Goal: Task Accomplishment & Management: Manage account settings

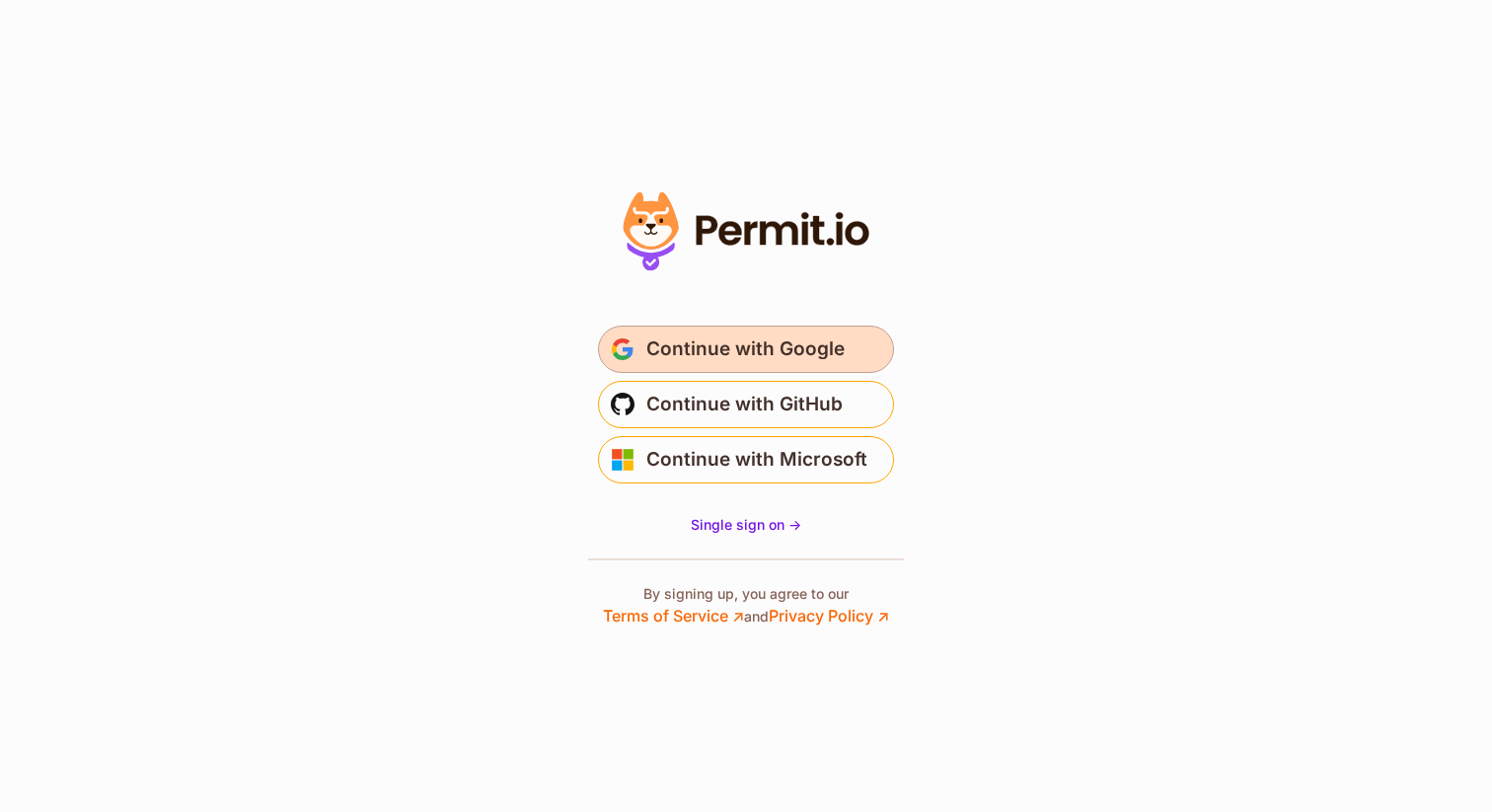
click at [693, 356] on span "Continue with Google" at bounding box center [746, 350] width 198 height 32
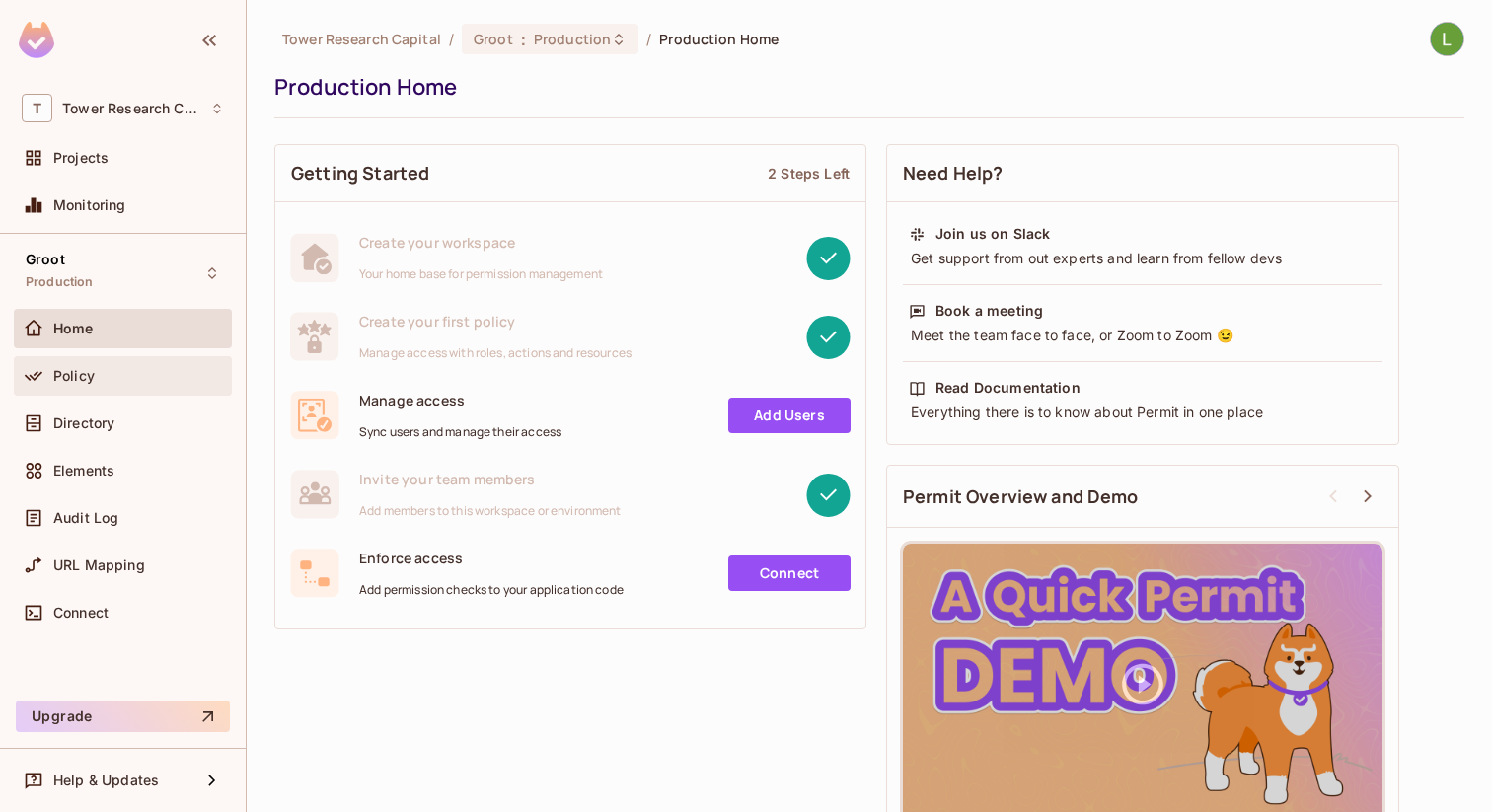
click at [119, 366] on div "Policy" at bounding box center [123, 376] width 202 height 24
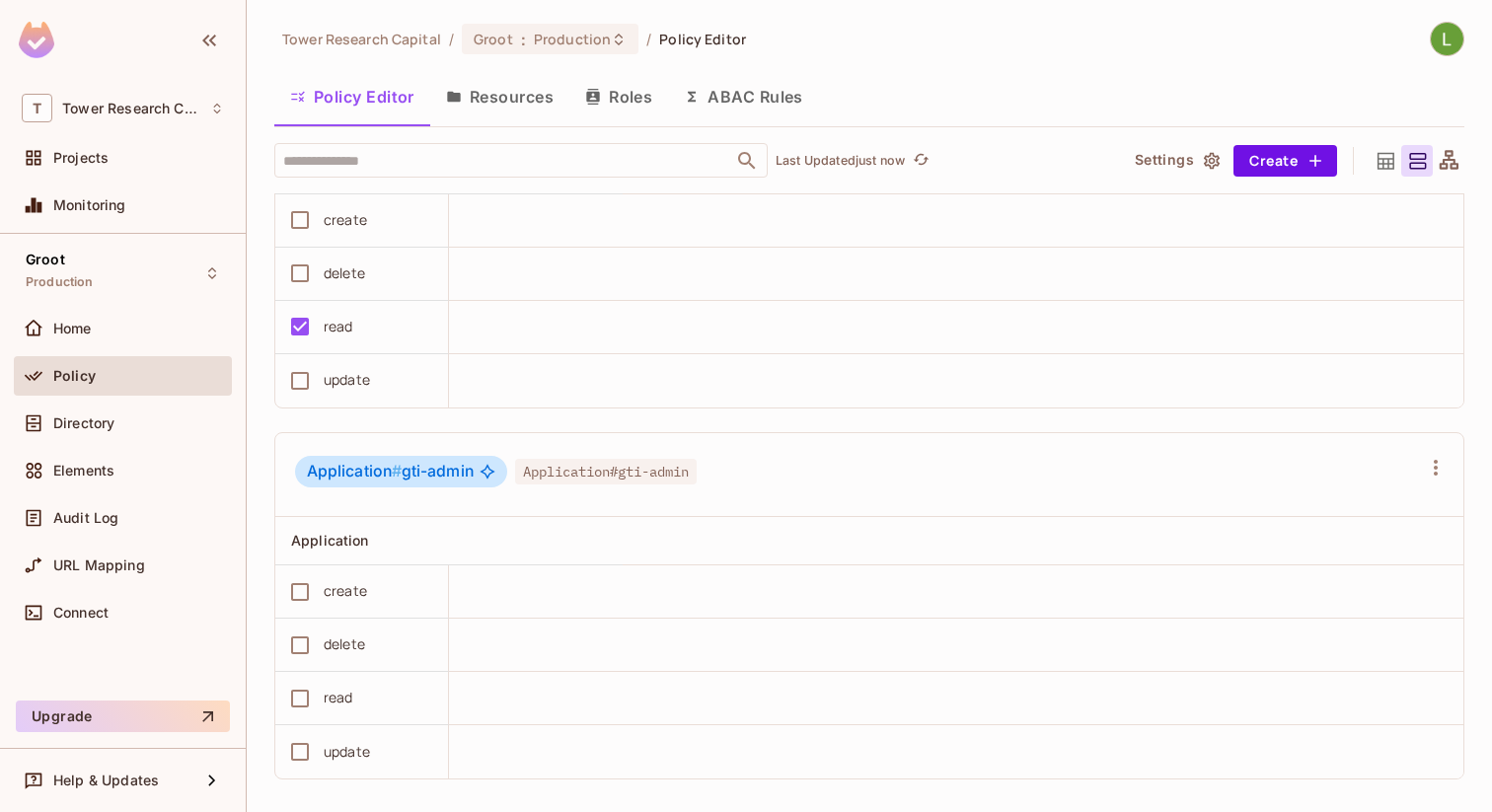
scroll to position [892, 0]
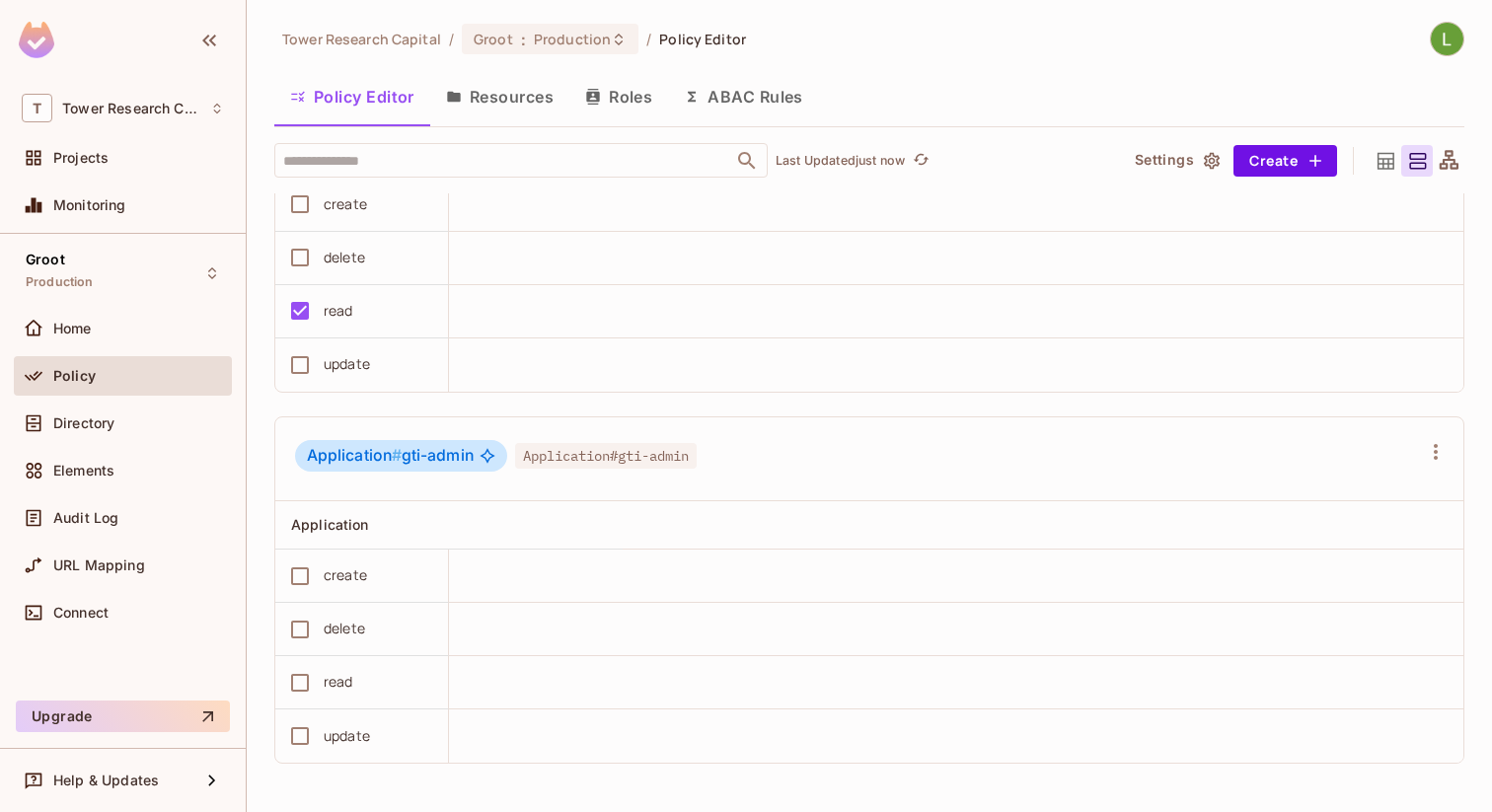
click at [742, 102] on button "ABAC Rules" at bounding box center [744, 97] width 151 height 50
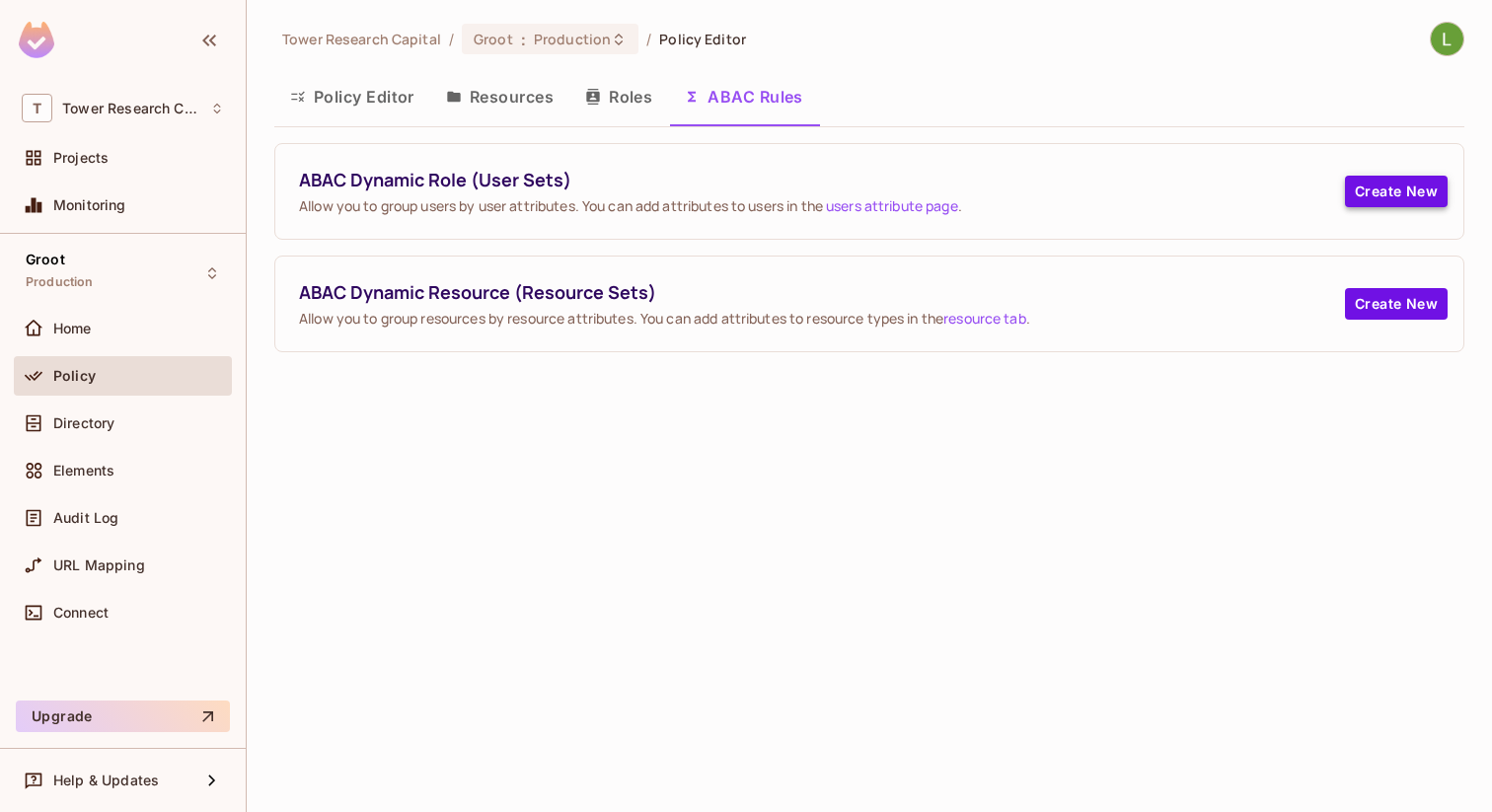
click at [1422, 186] on button "Create New" at bounding box center [1396, 191] width 103 height 32
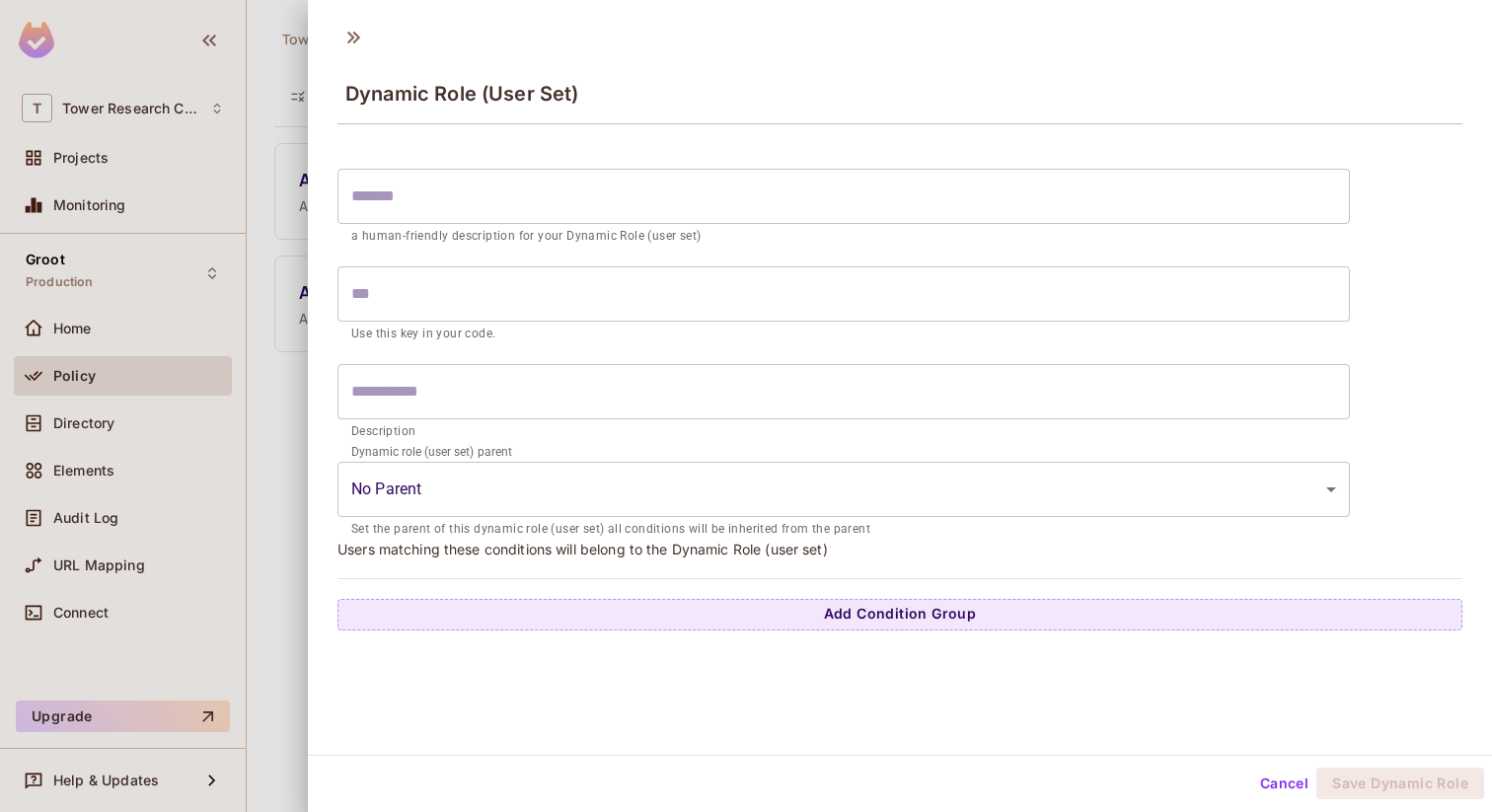
click at [1011, 169] on input "text" at bounding box center [844, 195] width 1013 height 55
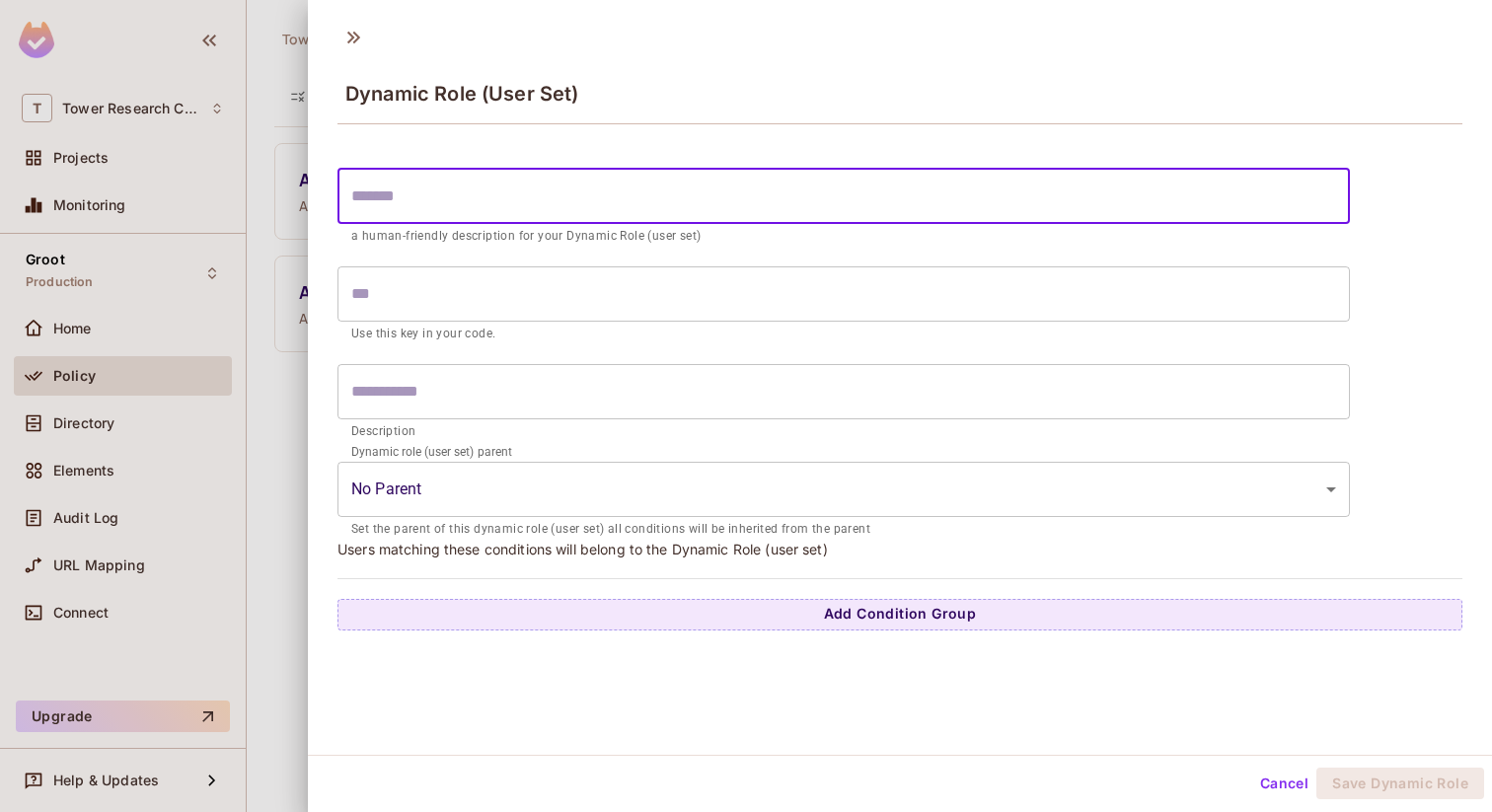
click at [679, 507] on body "T Tower Research Capital Projects Monitoring Groot Production Home Policy Direc…" at bounding box center [746, 406] width 1492 height 812
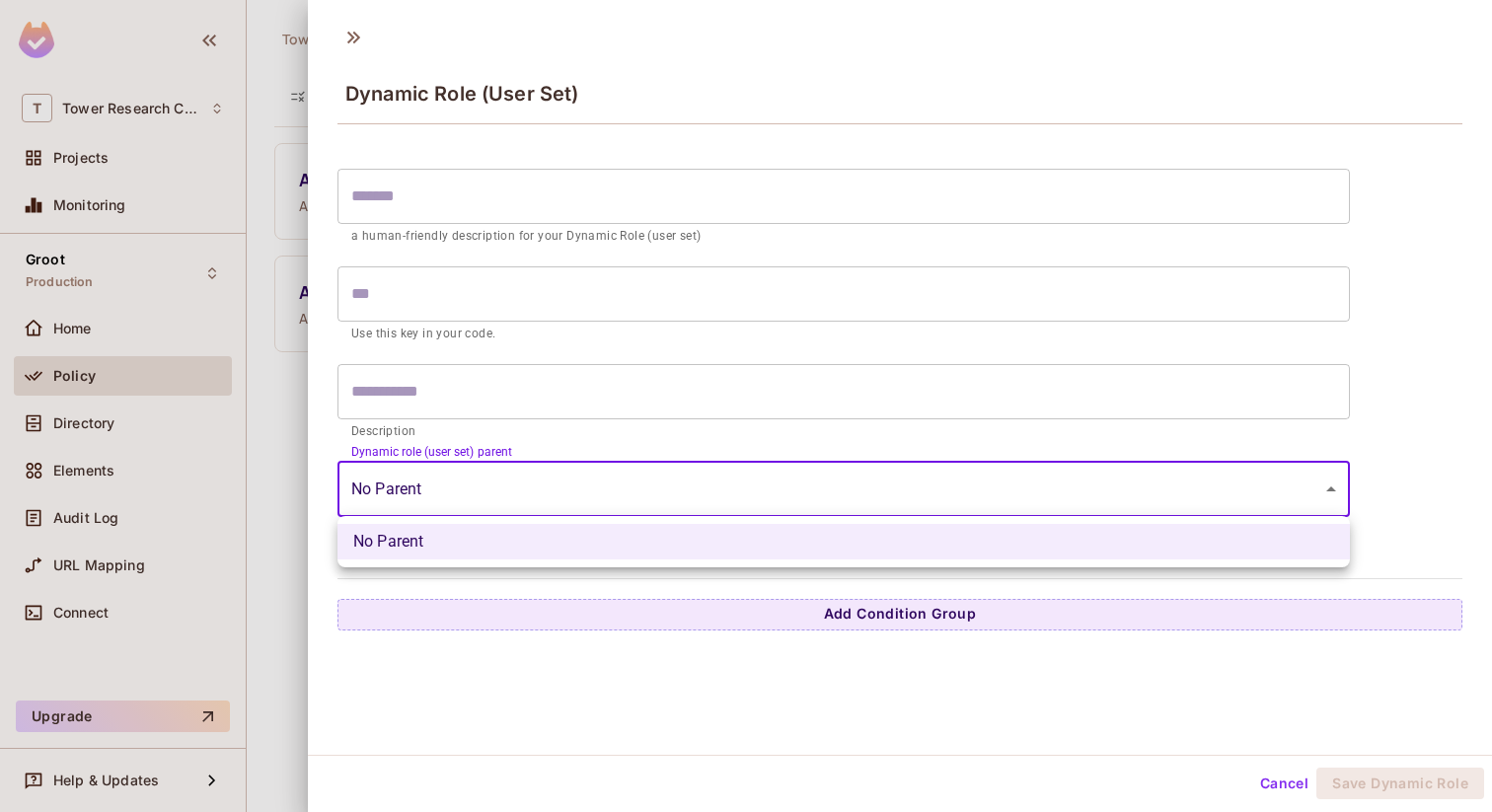
click at [679, 507] on div at bounding box center [746, 406] width 1492 height 812
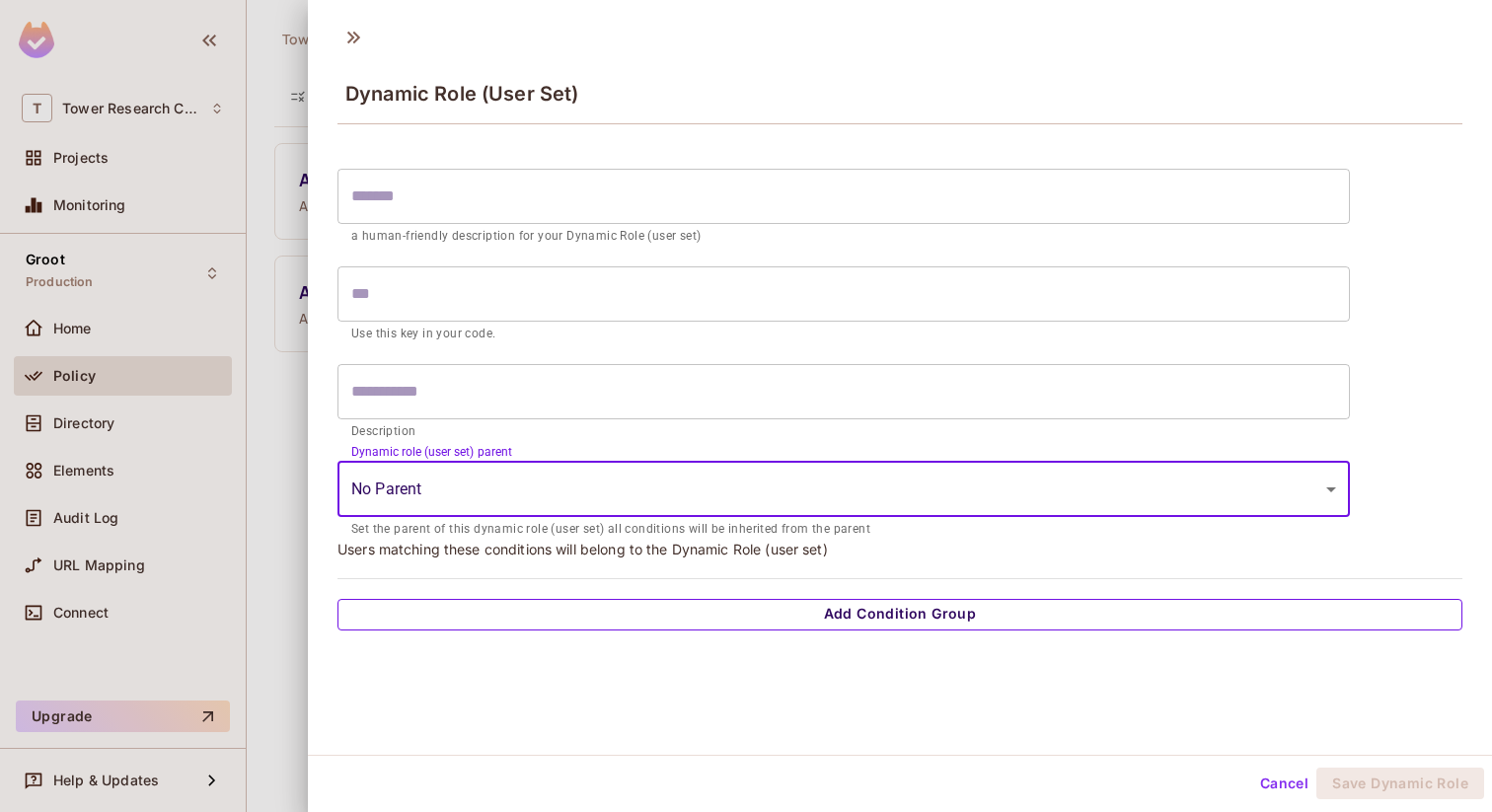
scroll to position [3, 0]
click at [652, 619] on button "Add Condition Group" at bounding box center [900, 612] width 1125 height 32
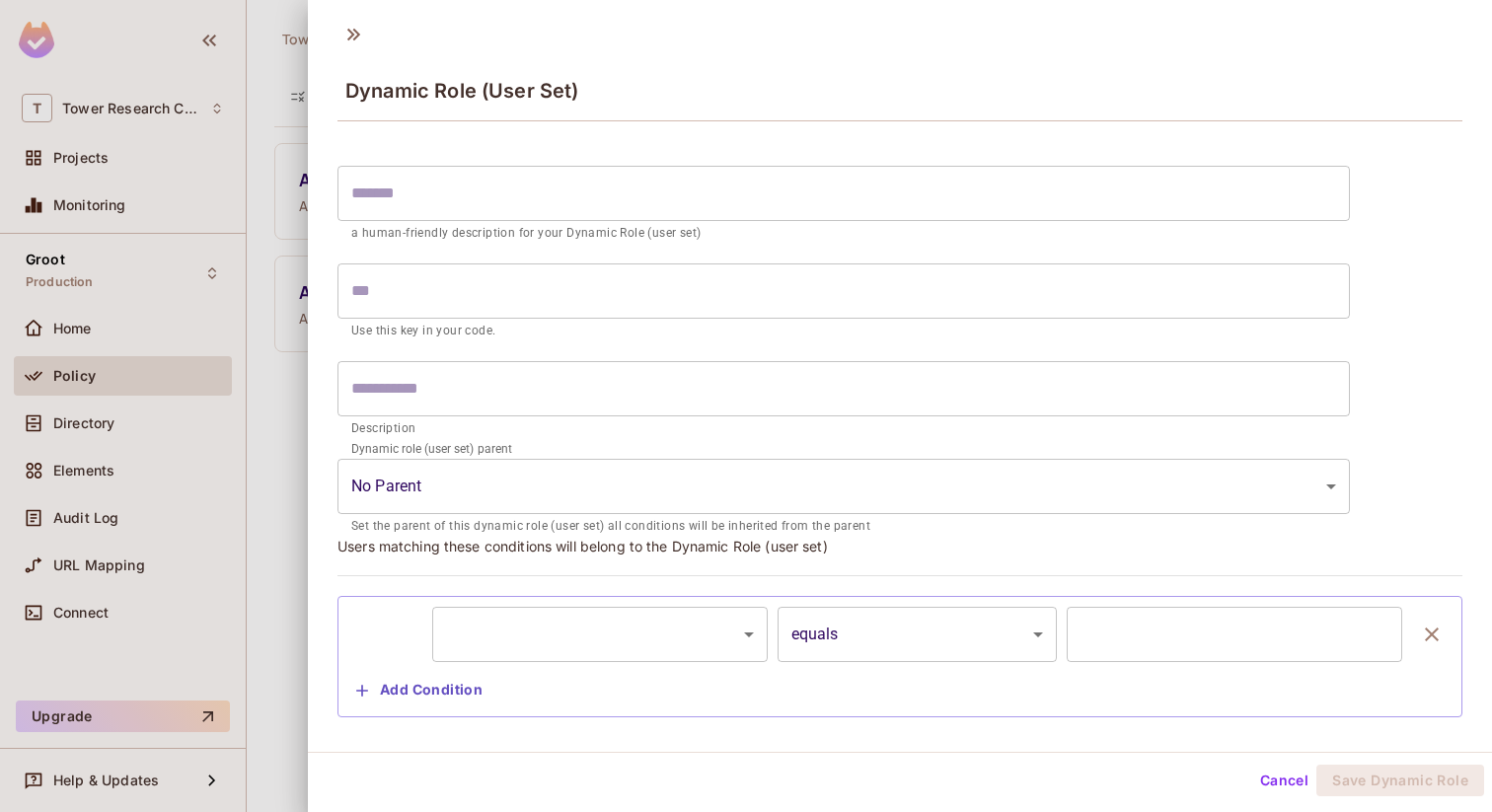
scroll to position [35, 0]
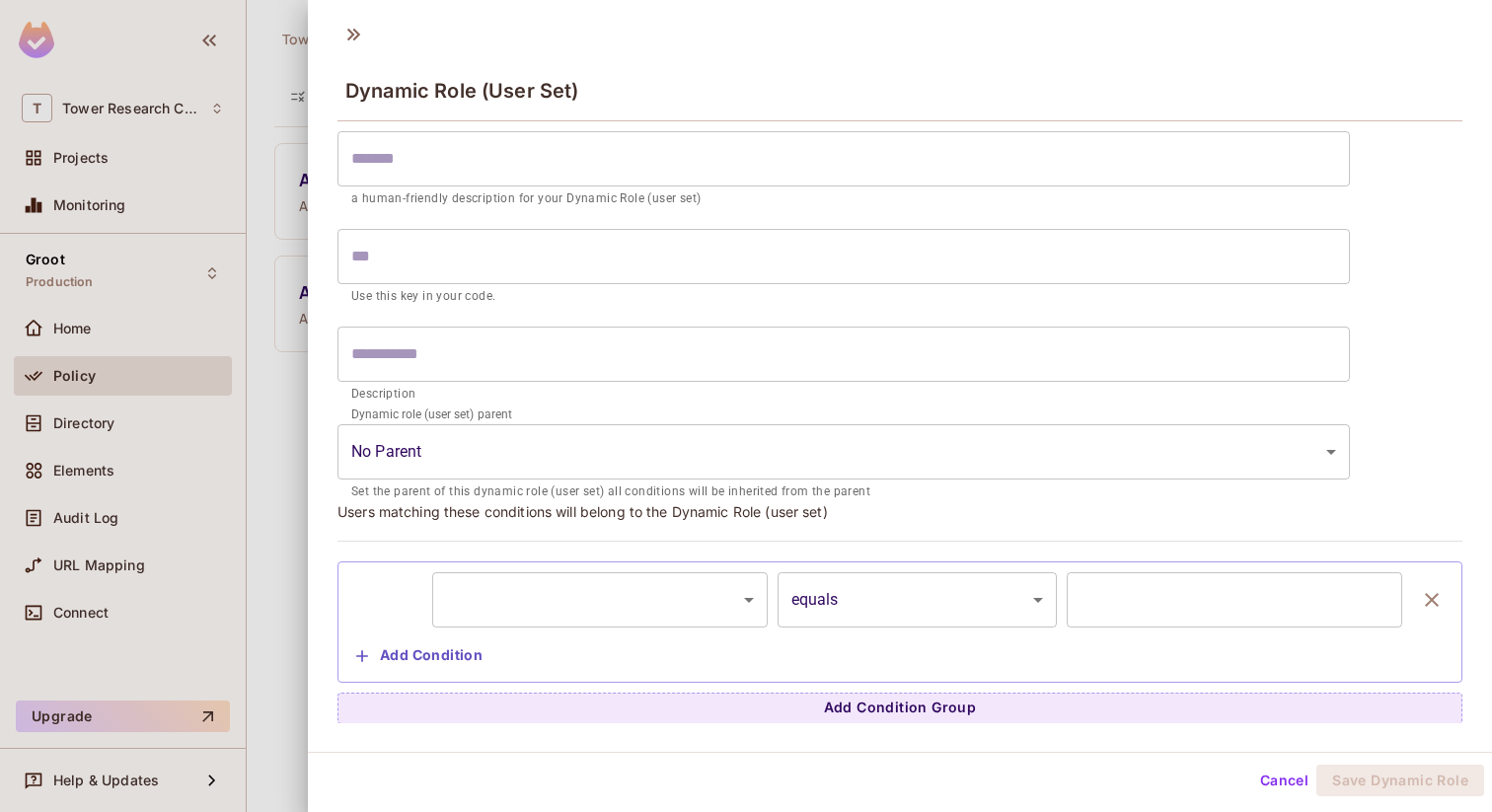
click at [648, 583] on body "T Tower Research Capital Projects Monitoring Groot Production Home Policy Direc…" at bounding box center [746, 406] width 1492 height 812
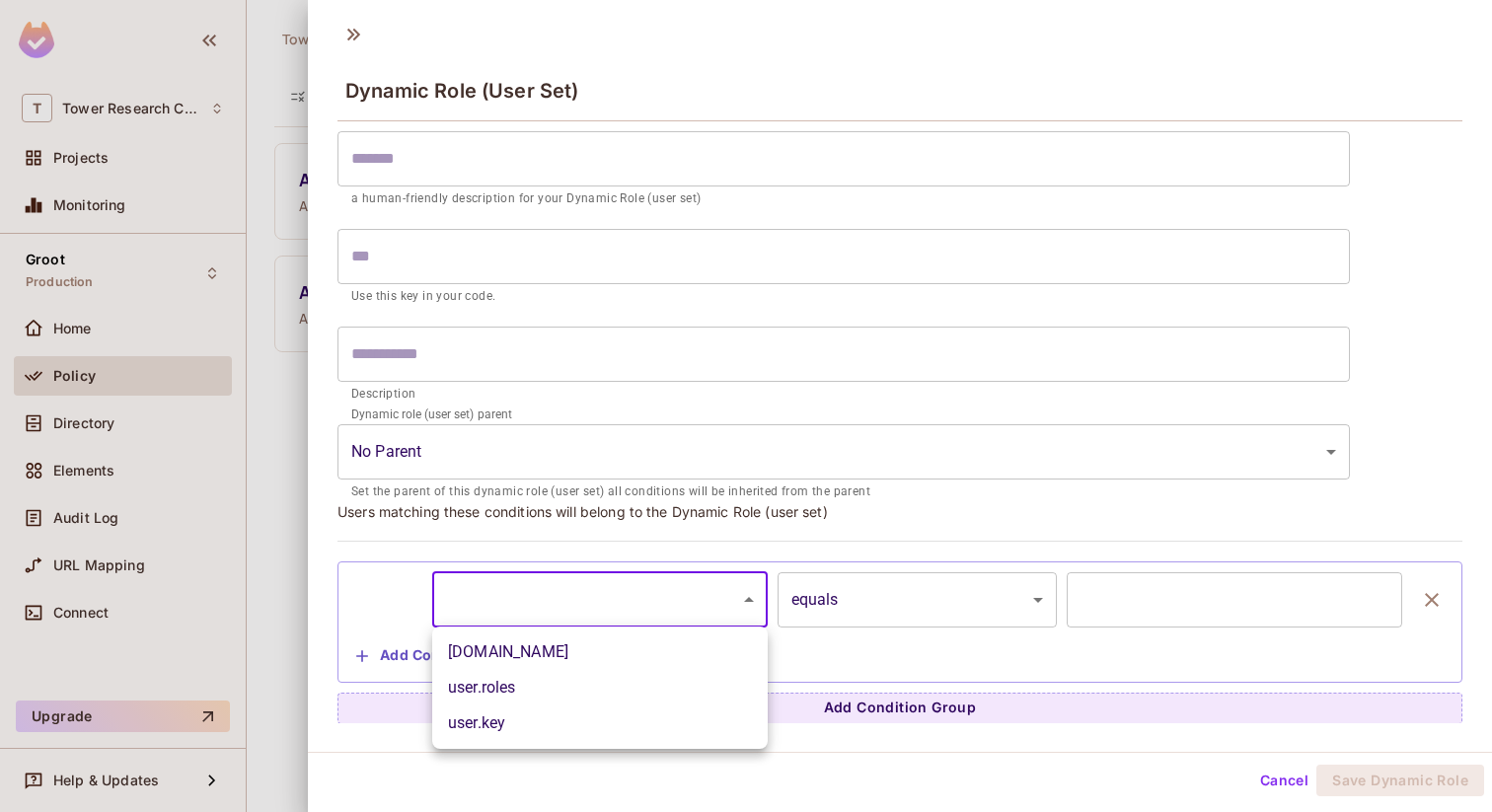
click at [612, 651] on li "[DOMAIN_NAME]" at bounding box center [600, 653] width 336 height 36
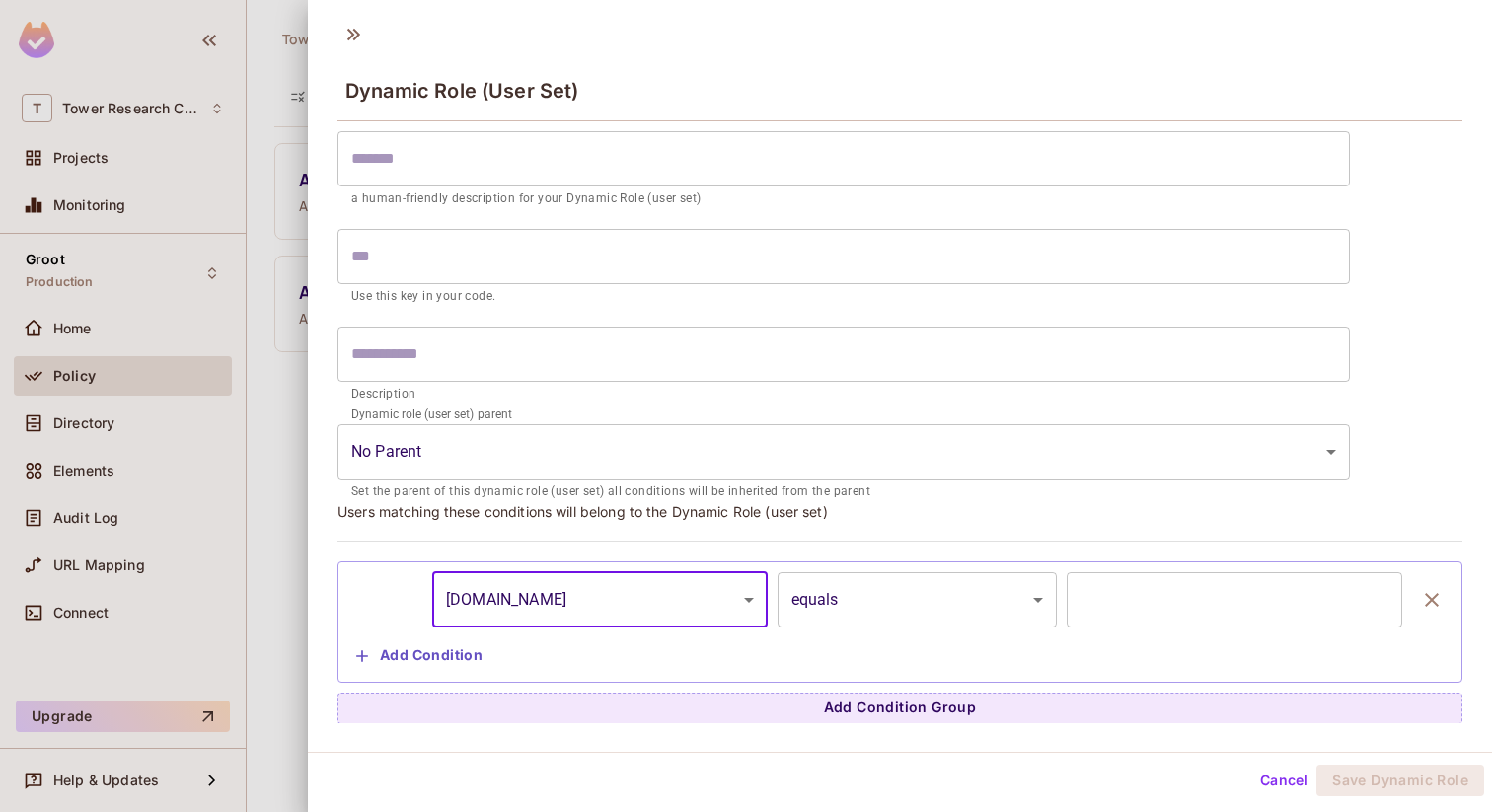
click at [633, 601] on body "**********" at bounding box center [746, 406] width 1492 height 812
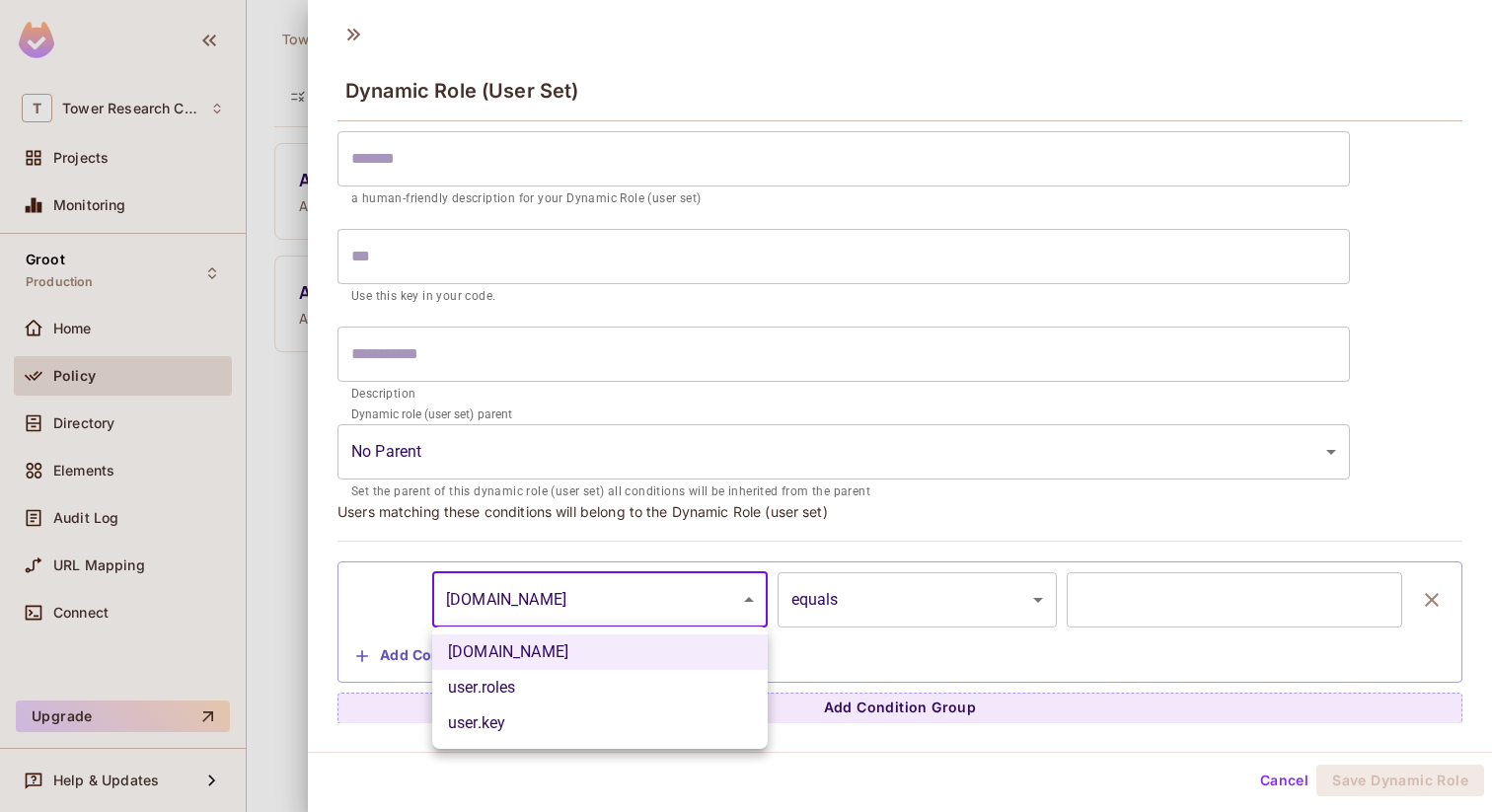
click at [593, 684] on li "user.roles" at bounding box center [600, 687] width 336 height 36
type input "**********"
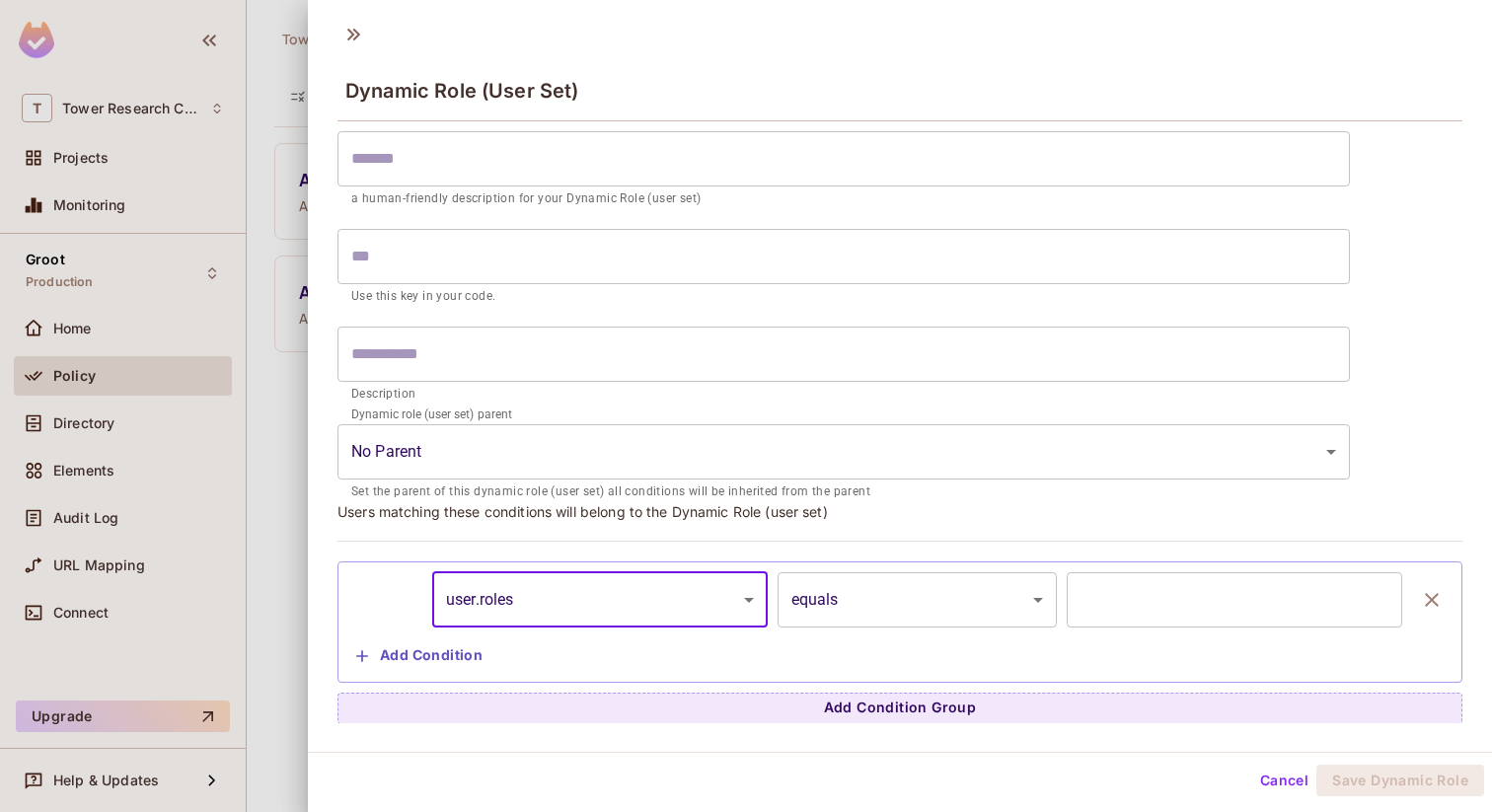
click at [1240, 572] on input "text" at bounding box center [1235, 599] width 336 height 55
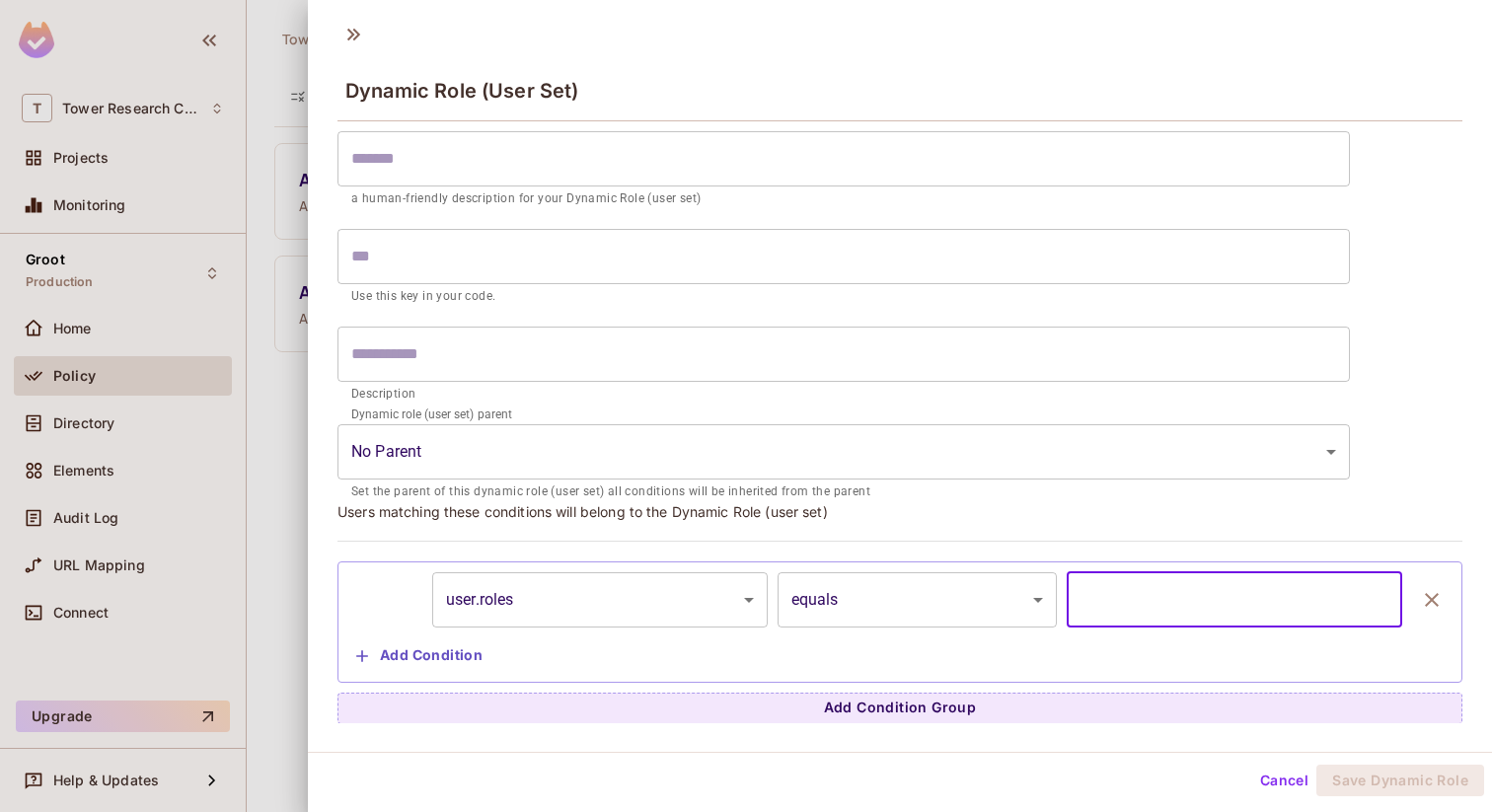
click at [918, 611] on body "**********" at bounding box center [746, 406] width 1492 height 812
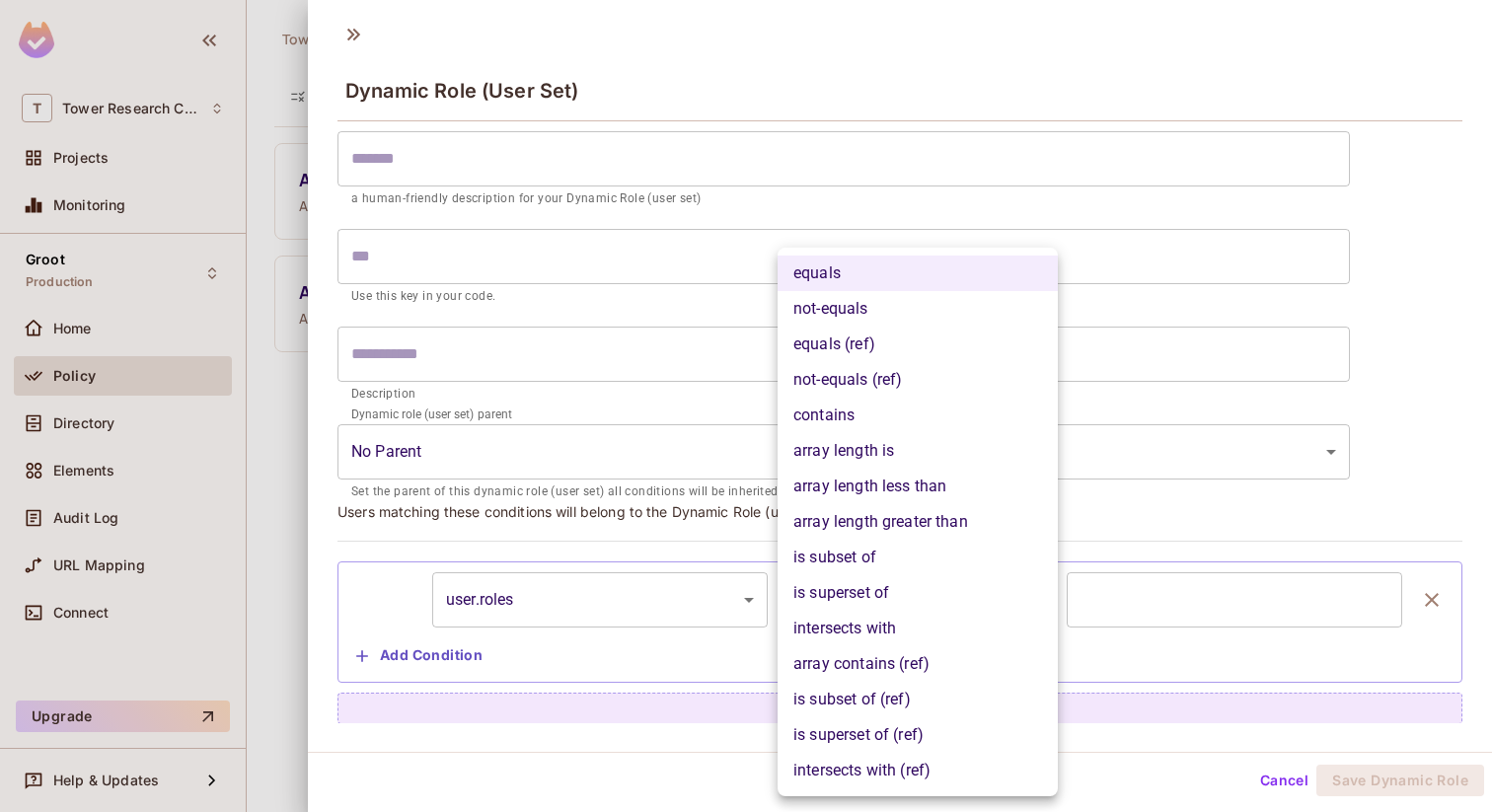
click at [849, 554] on li "is subset of" at bounding box center [917, 558] width 280 height 36
type input "**********"
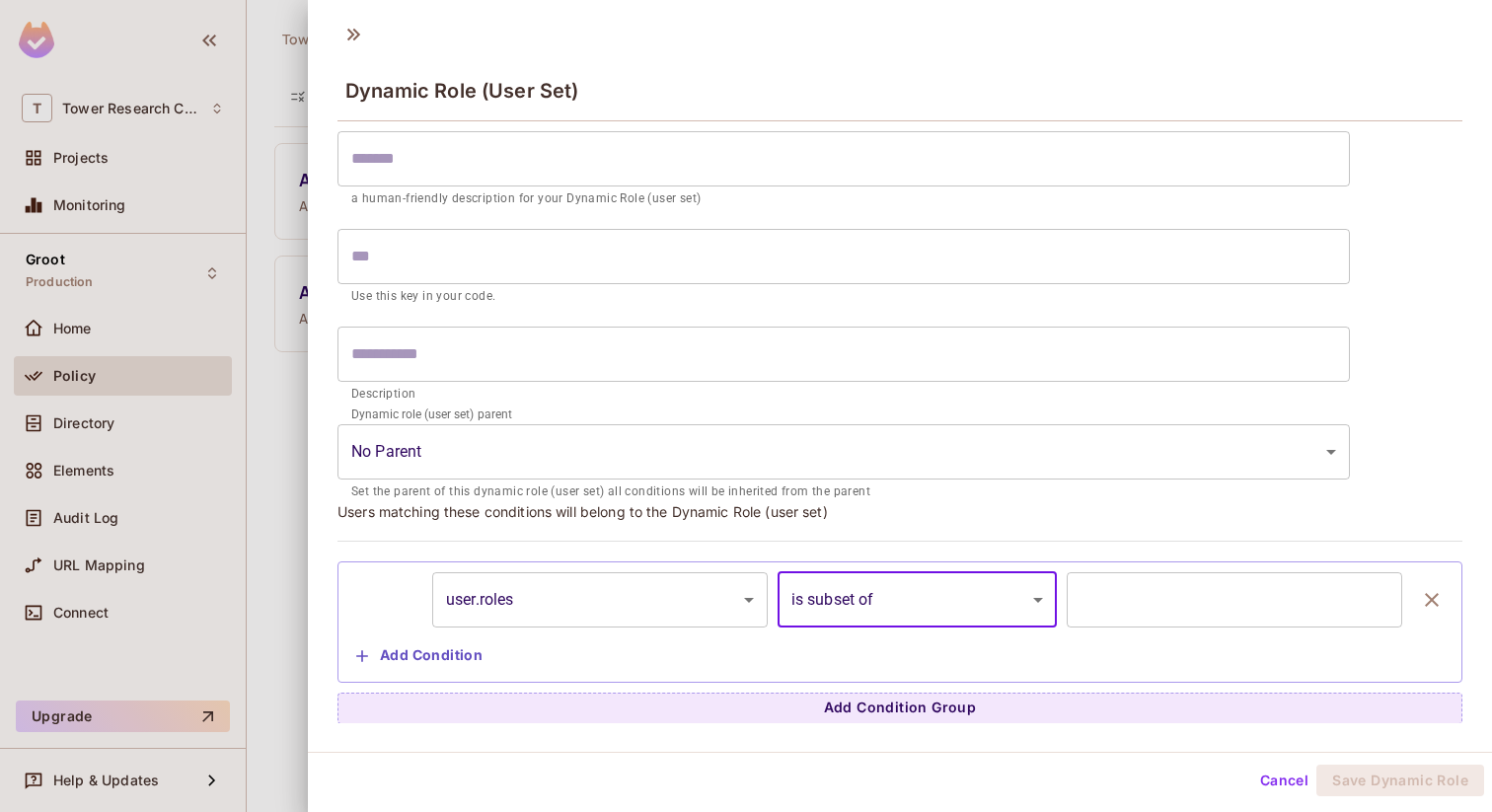
click at [1105, 612] on input "text" at bounding box center [1235, 599] width 336 height 55
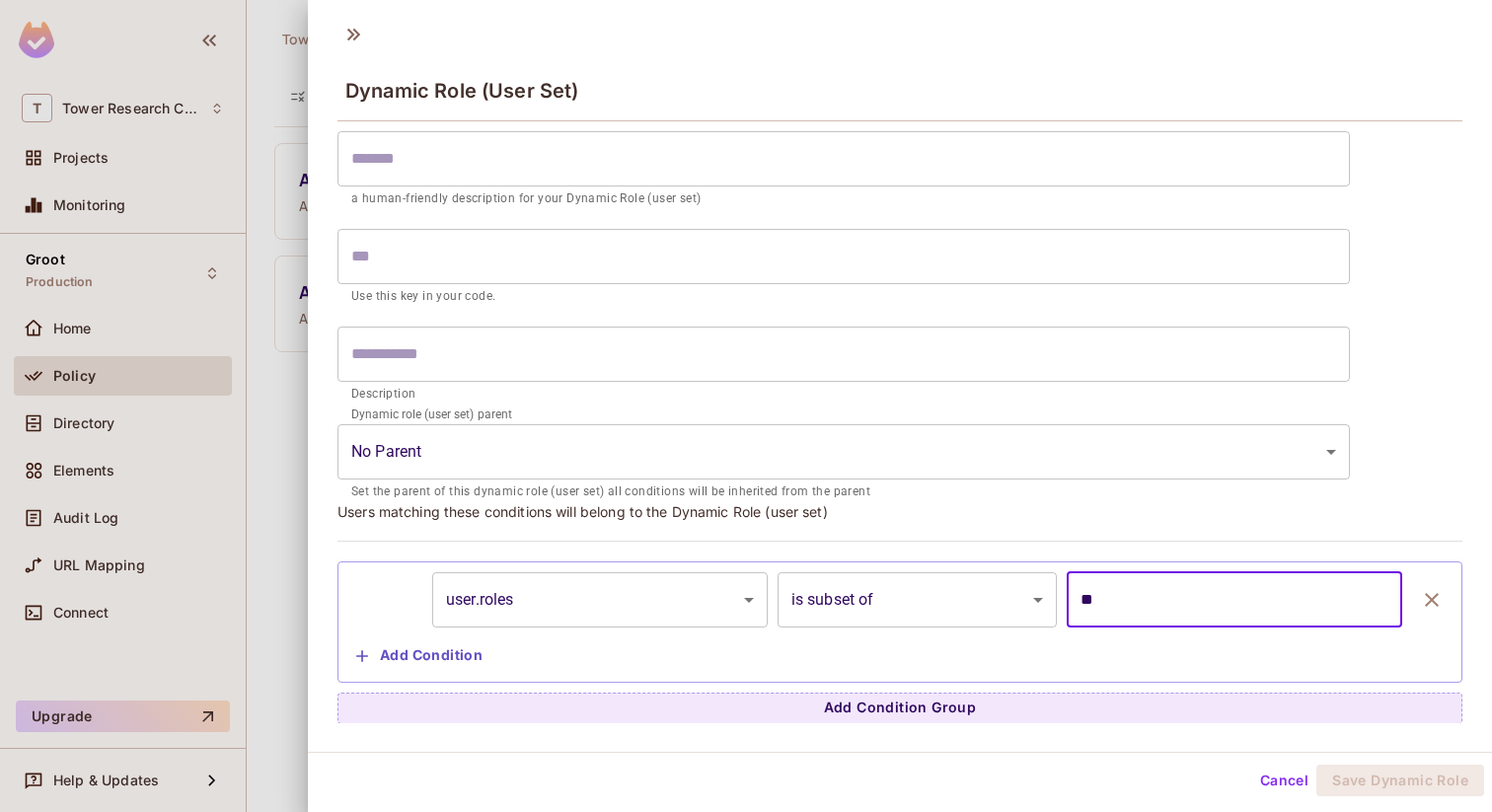
type input "*"
click at [738, 259] on input "text" at bounding box center [844, 256] width 1013 height 55
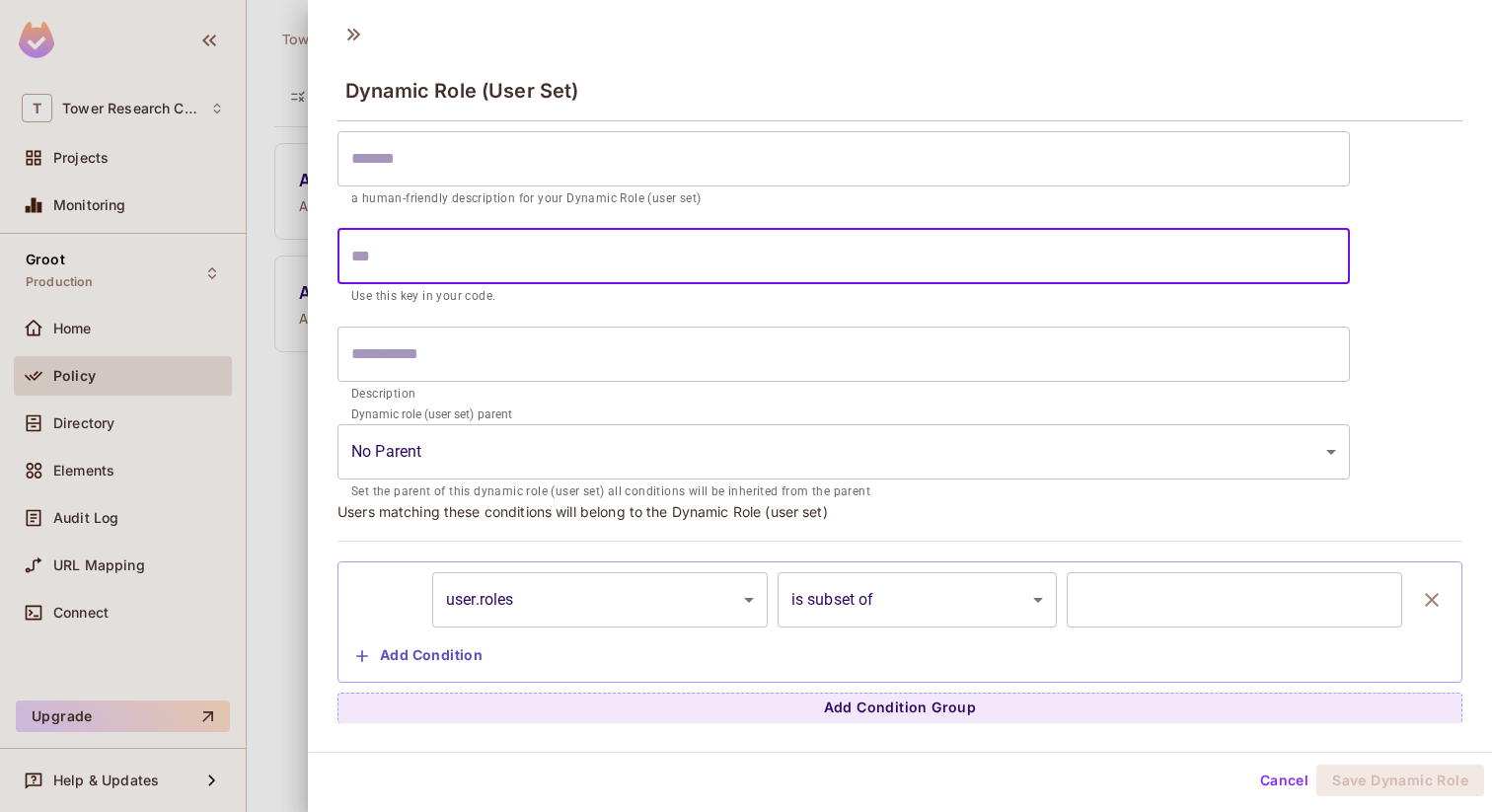
click at [297, 413] on div at bounding box center [746, 406] width 1492 height 812
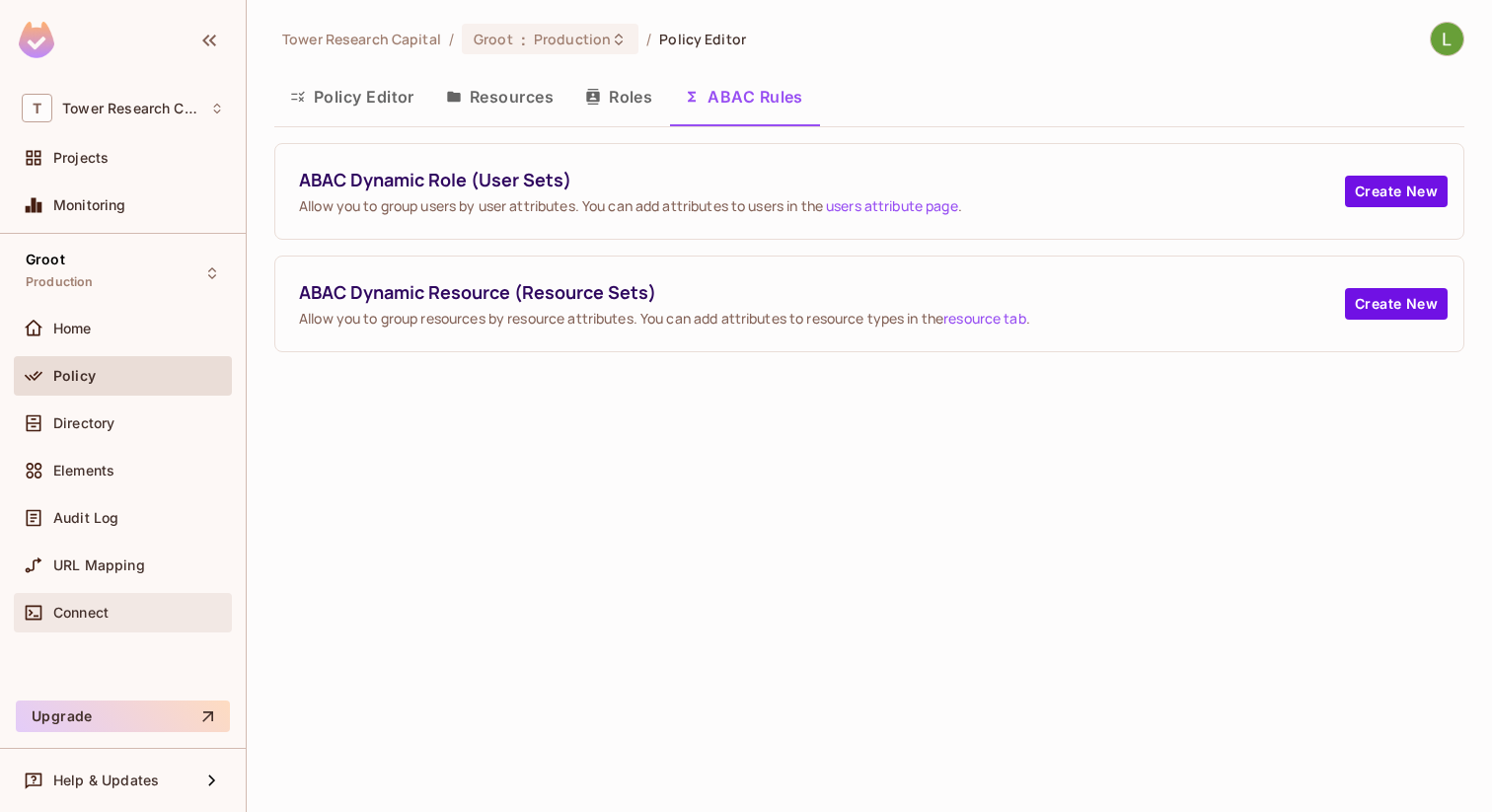
click at [70, 606] on span "Connect" at bounding box center [80, 613] width 55 height 16
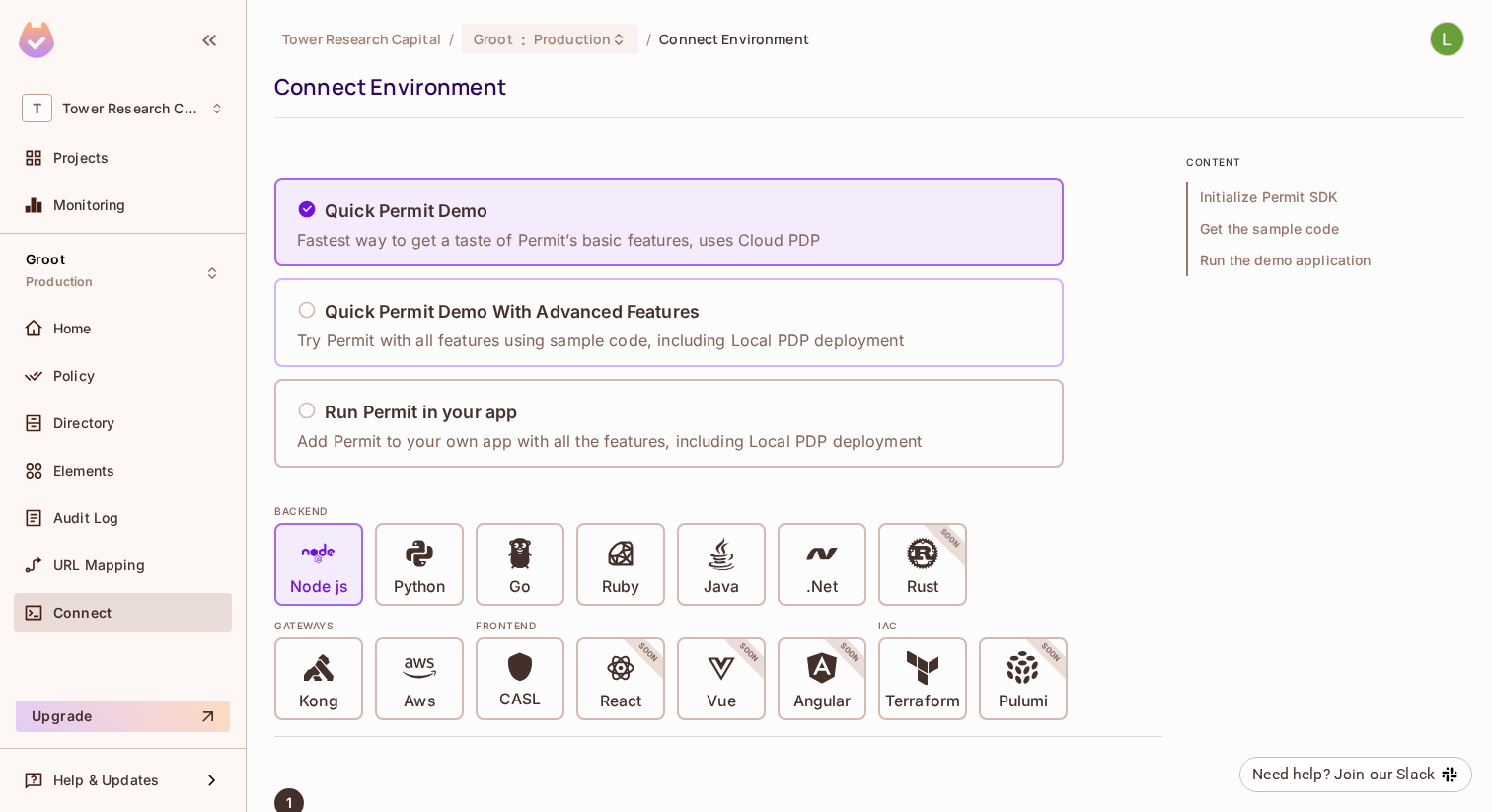
click at [443, 313] on h5 "Quick Permit Demo With Advanced Features" at bounding box center [512, 312] width 375 height 20
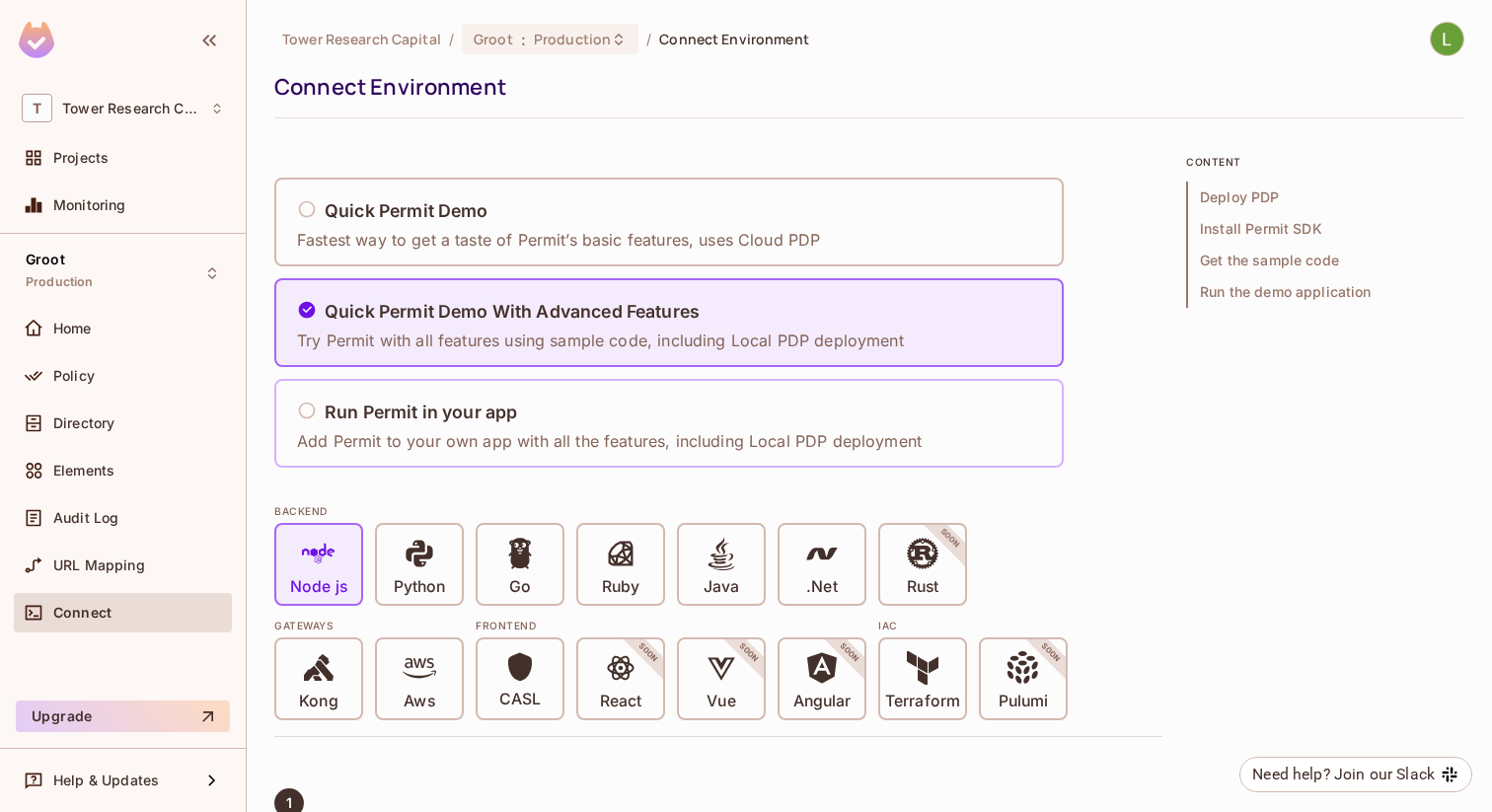
click at [511, 384] on div "Run Permit in your app Add Permit to your own app with all the features, includ…" at bounding box center [615, 423] width 638 height 82
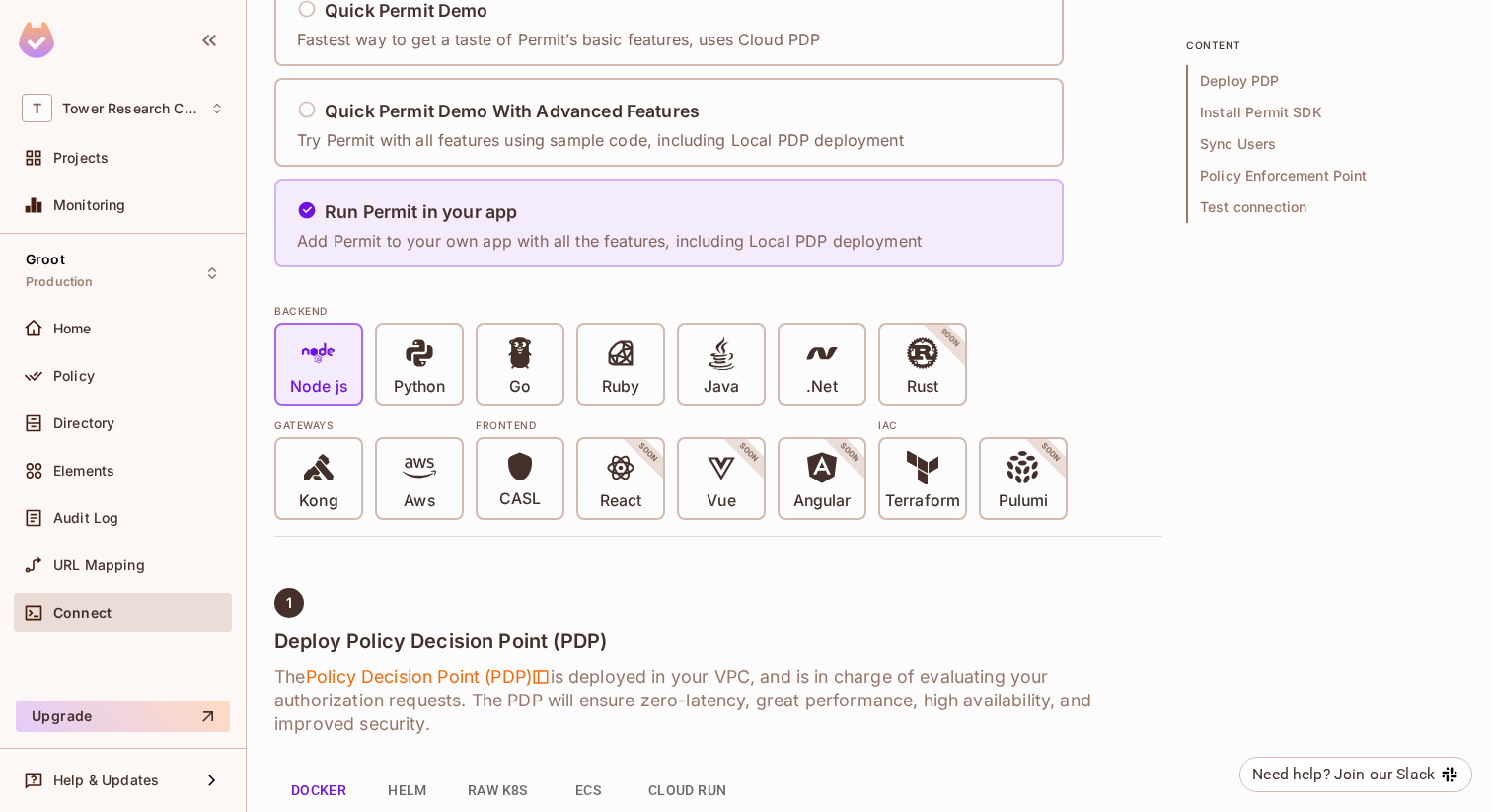
scroll to position [203, 0]
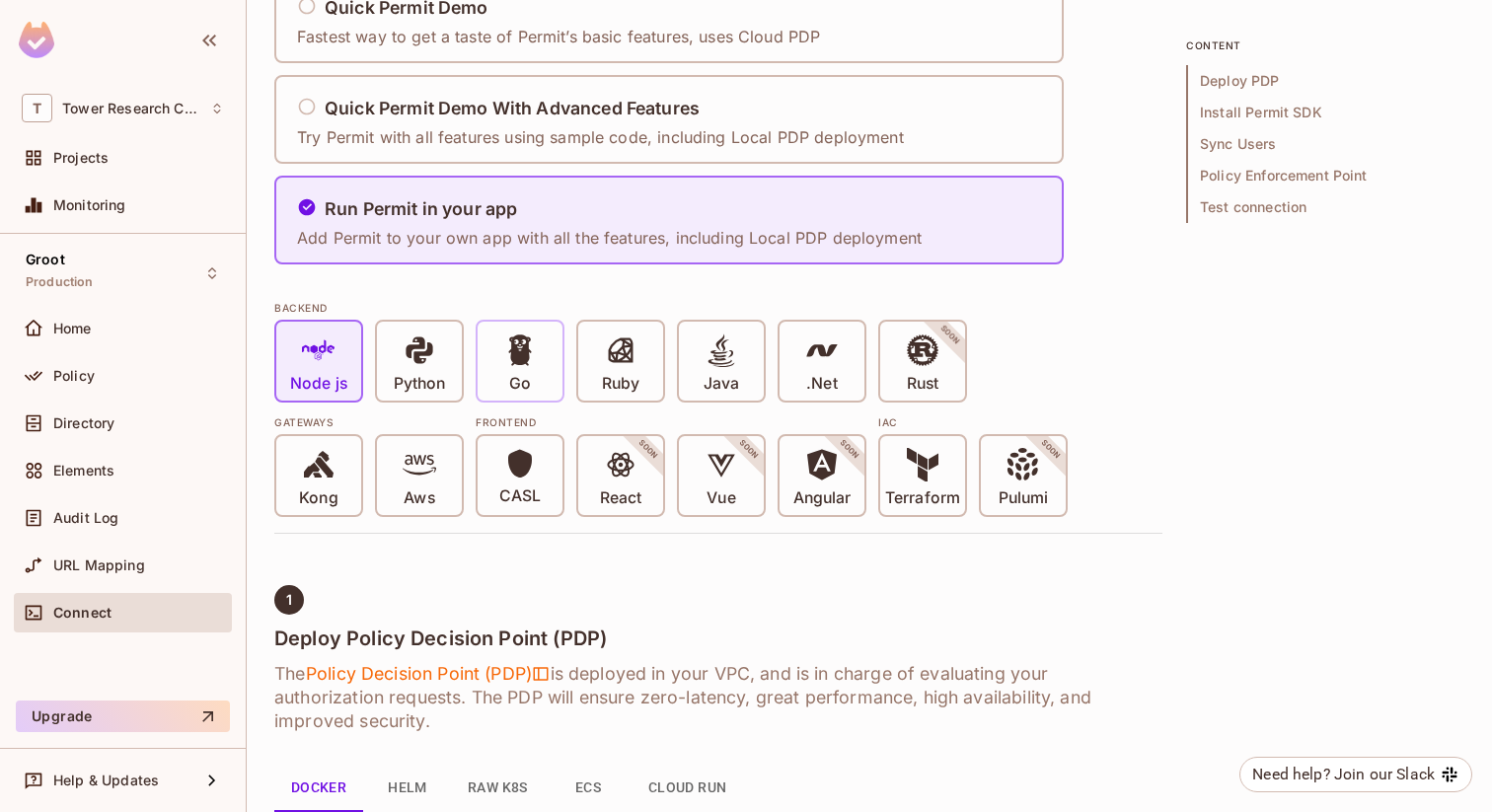
click at [542, 368] on div "Go" at bounding box center [519, 361] width 85 height 79
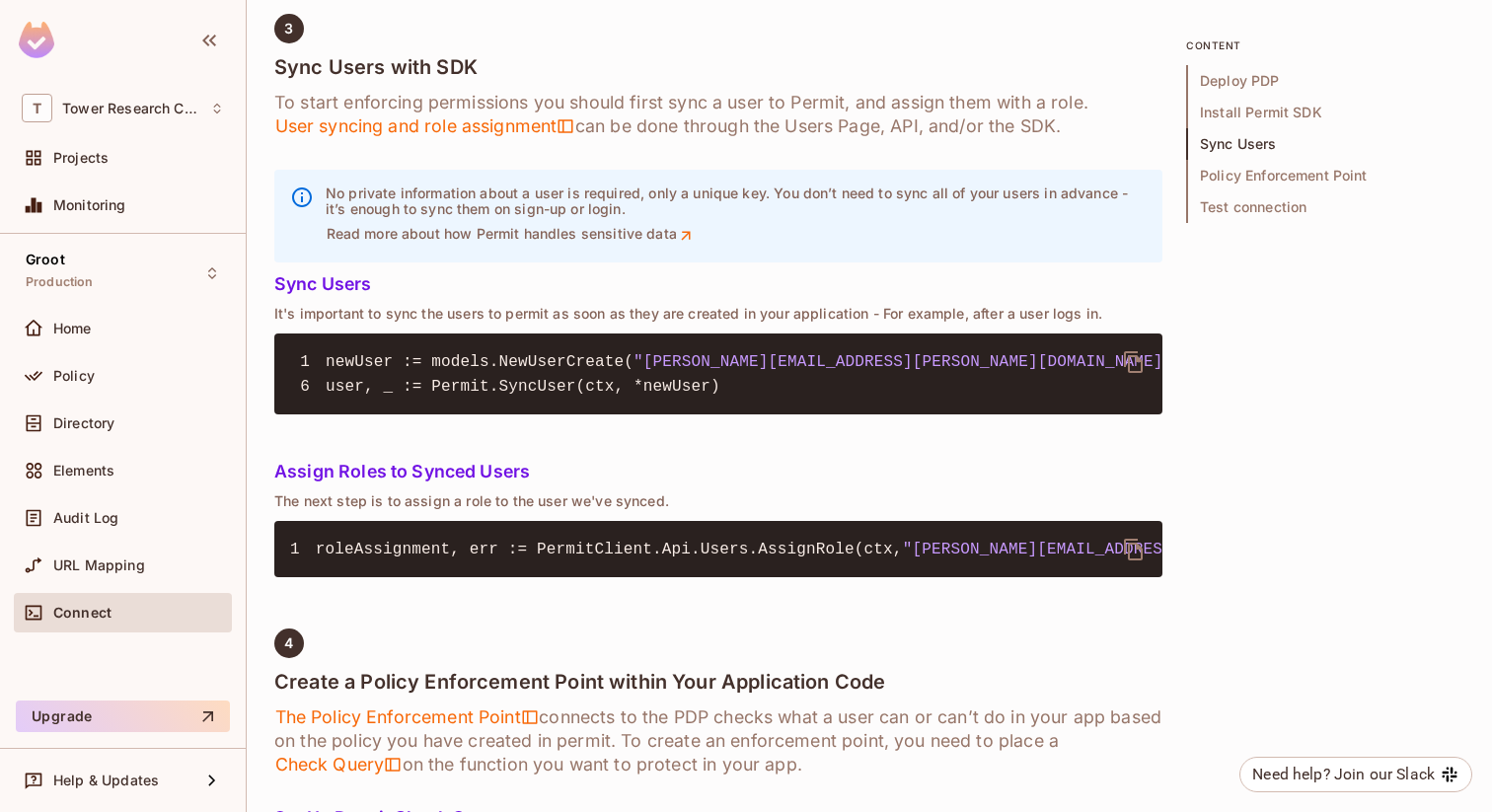
scroll to position [1956, 0]
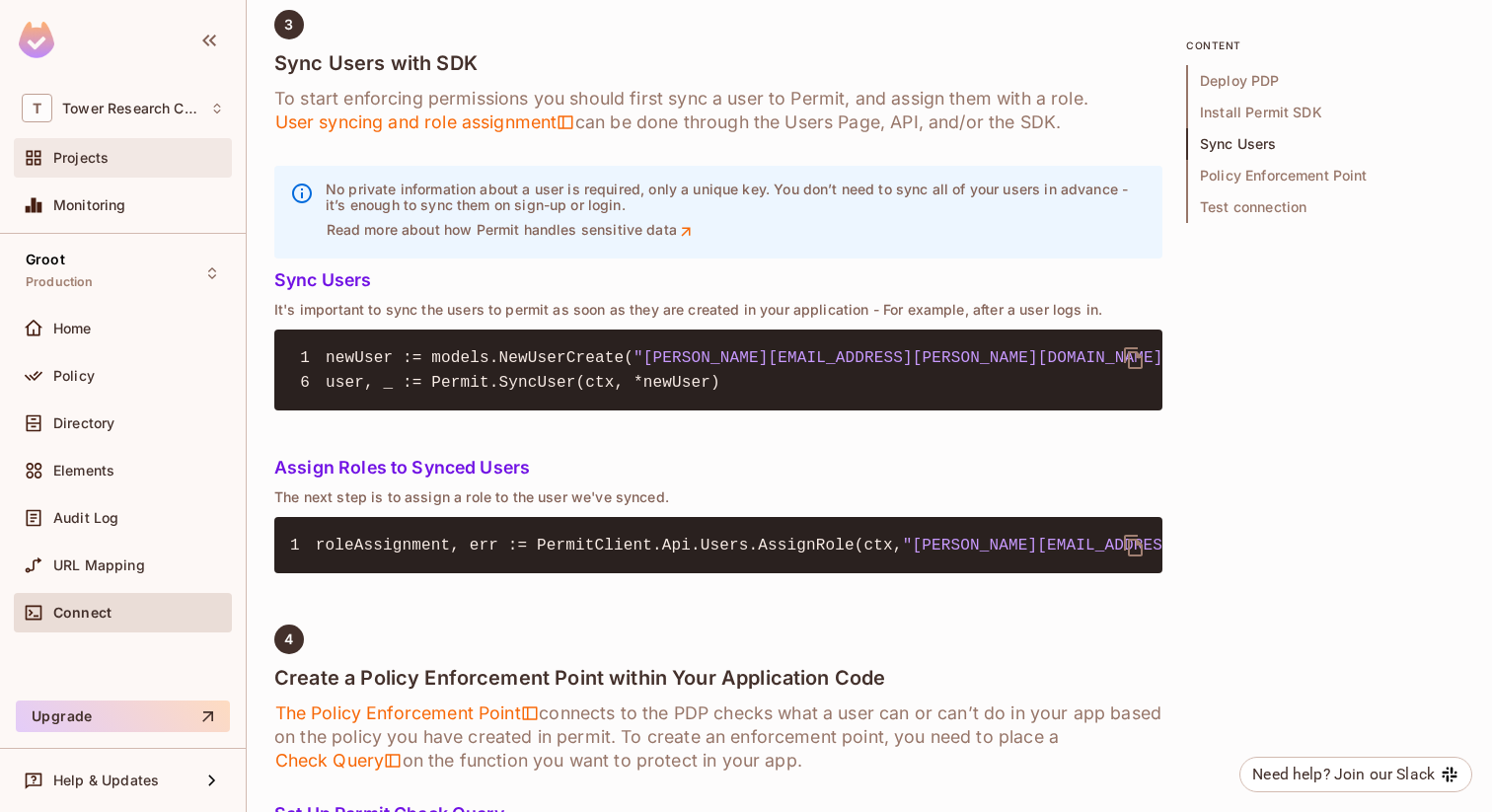
click at [80, 154] on span "Projects" at bounding box center [80, 158] width 55 height 16
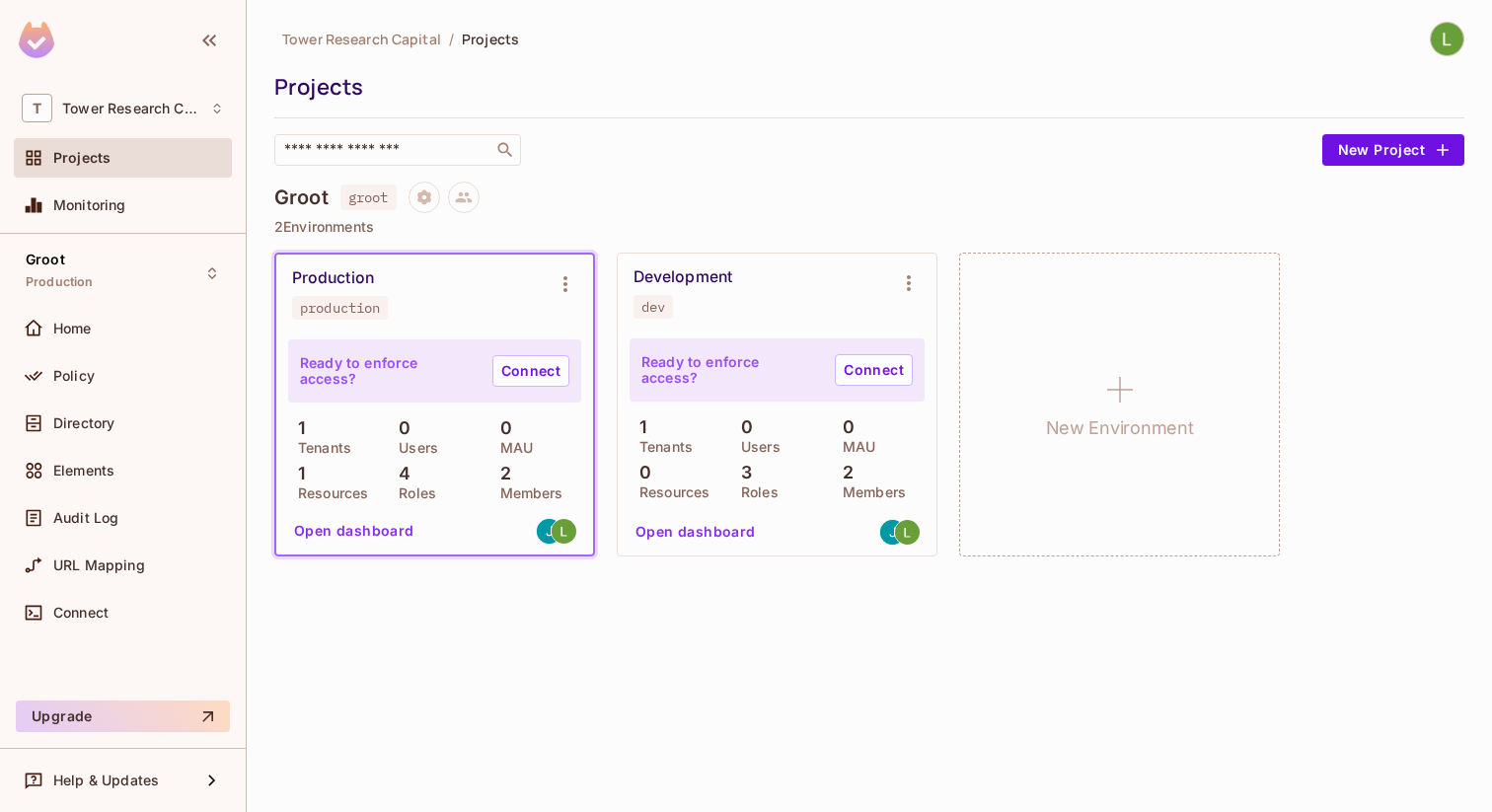
click at [414, 475] on div "4 Roles" at bounding box center [434, 481] width 91 height 36
click at [368, 533] on button "Open dashboard" at bounding box center [354, 532] width 137 height 32
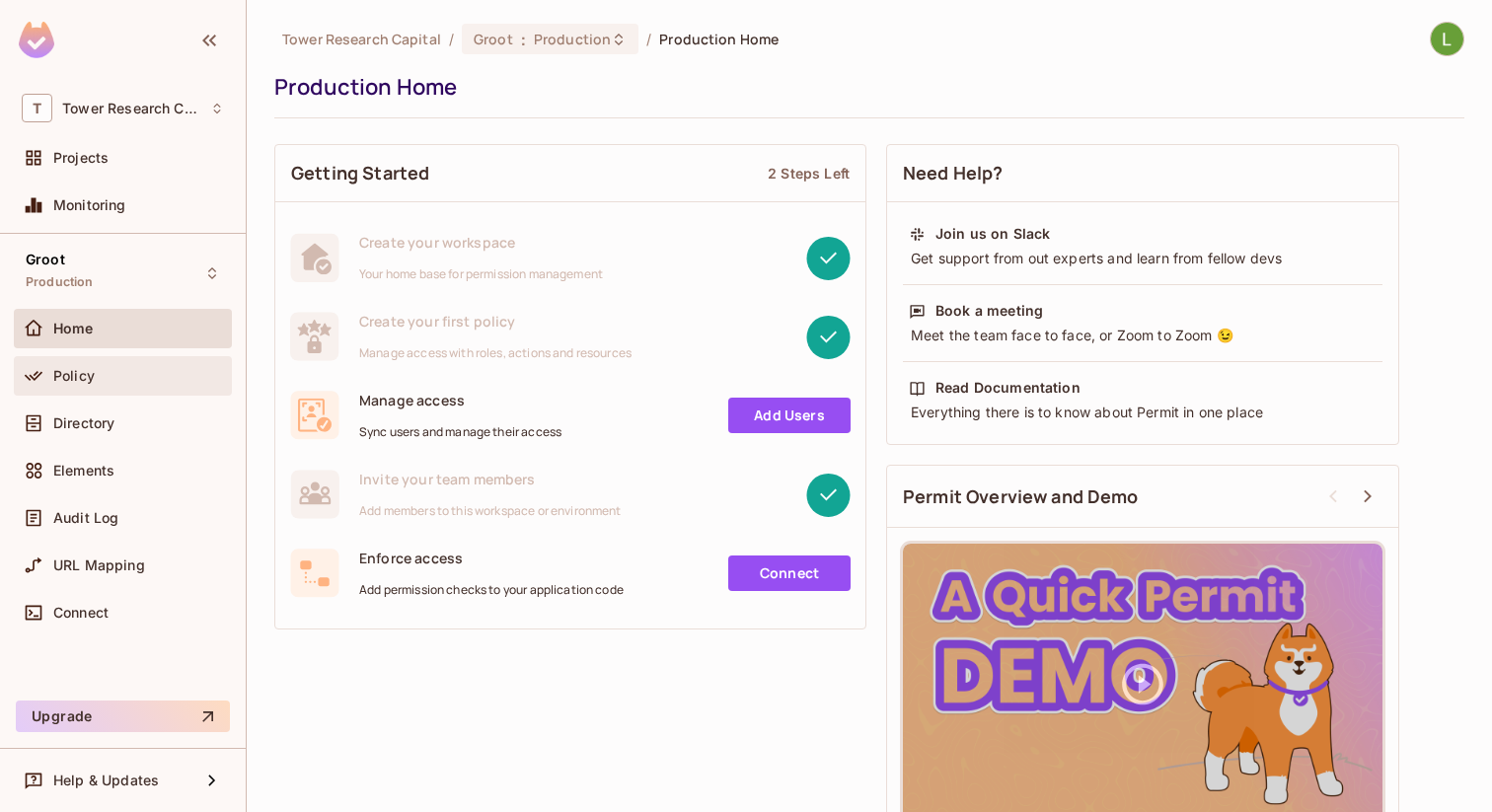
click at [100, 371] on div "Policy" at bounding box center [138, 376] width 170 height 16
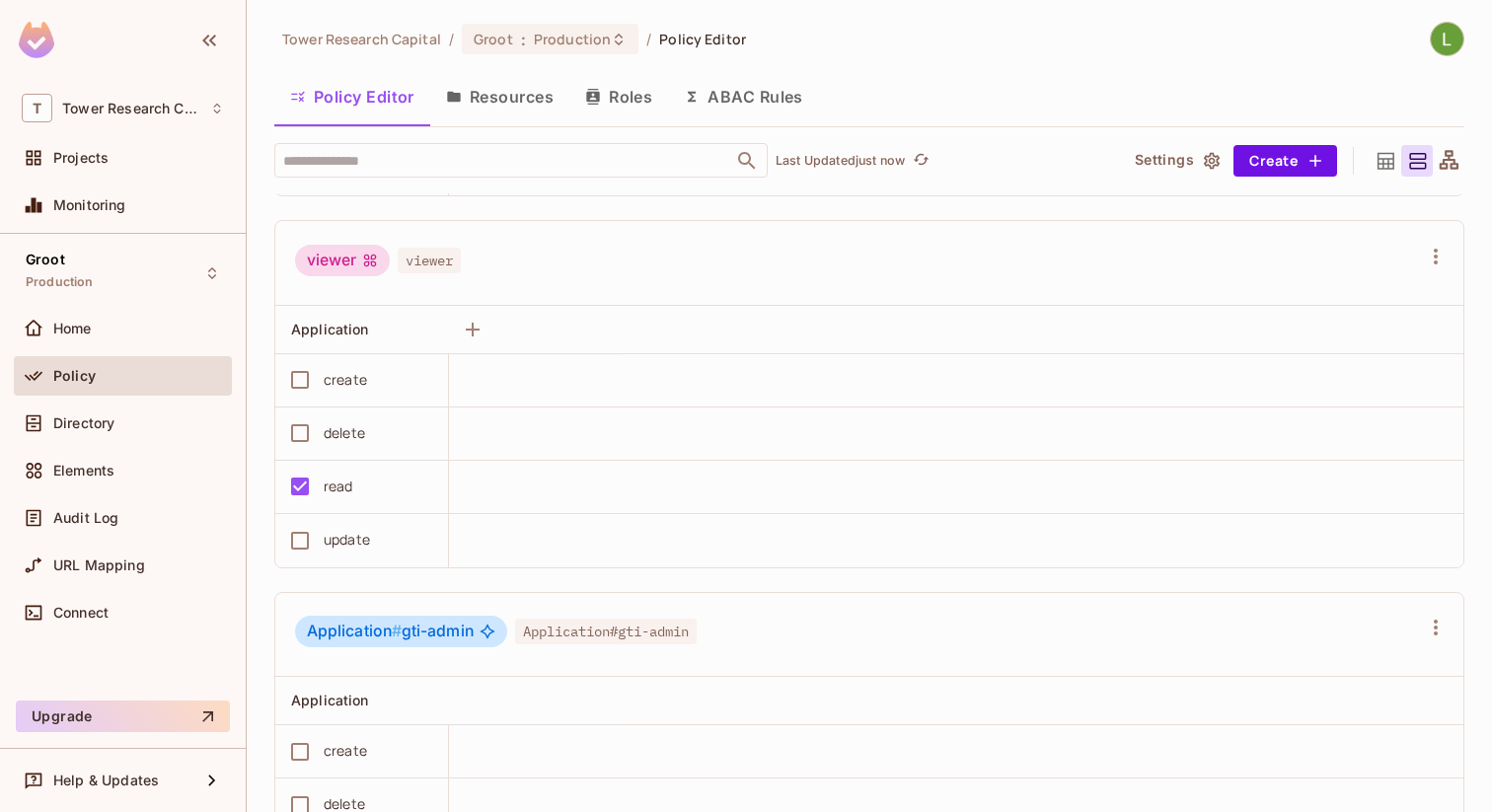
scroll to position [892, 0]
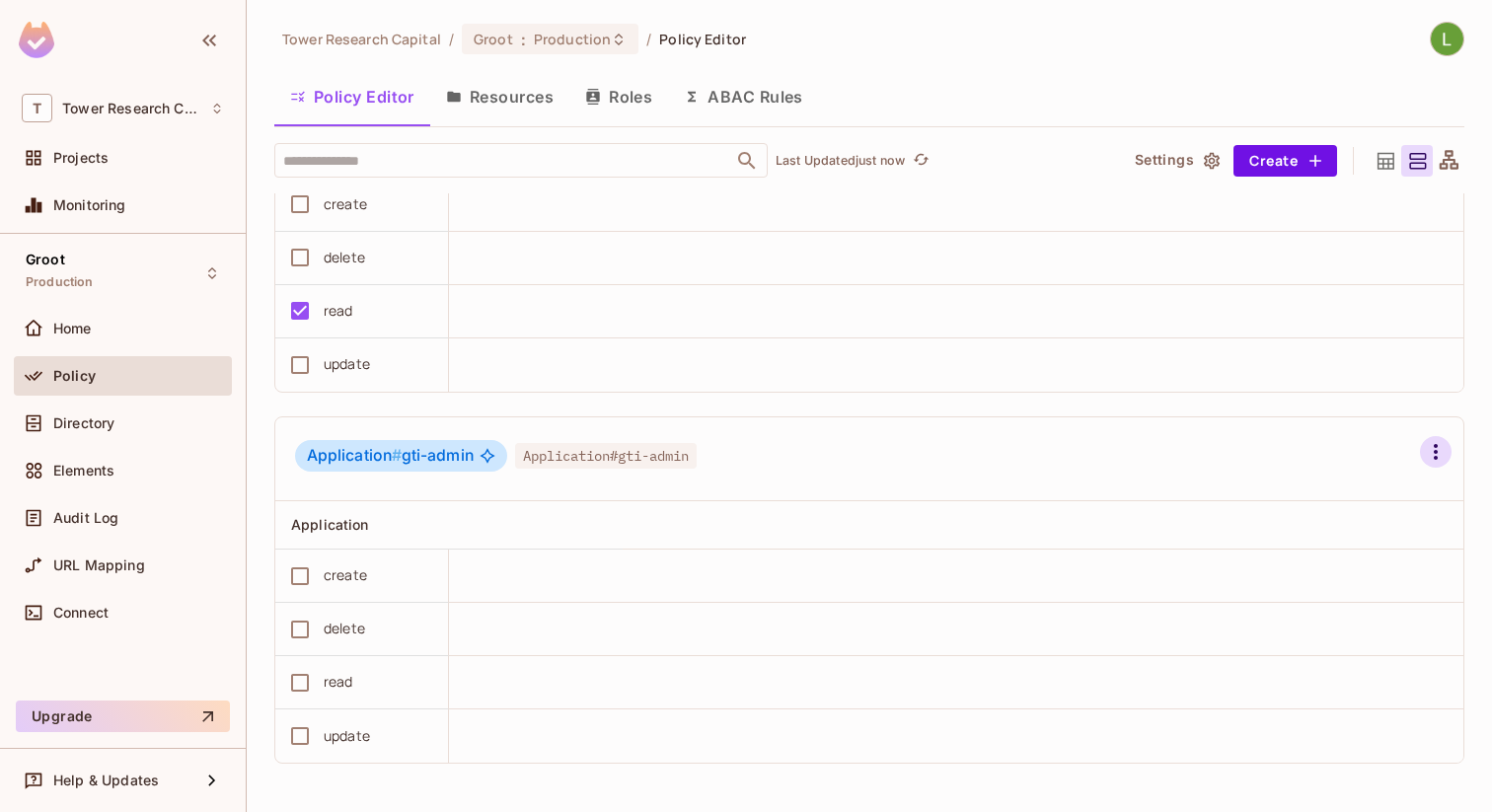
click at [1424, 448] on icon "button" at bounding box center [1436, 452] width 24 height 24
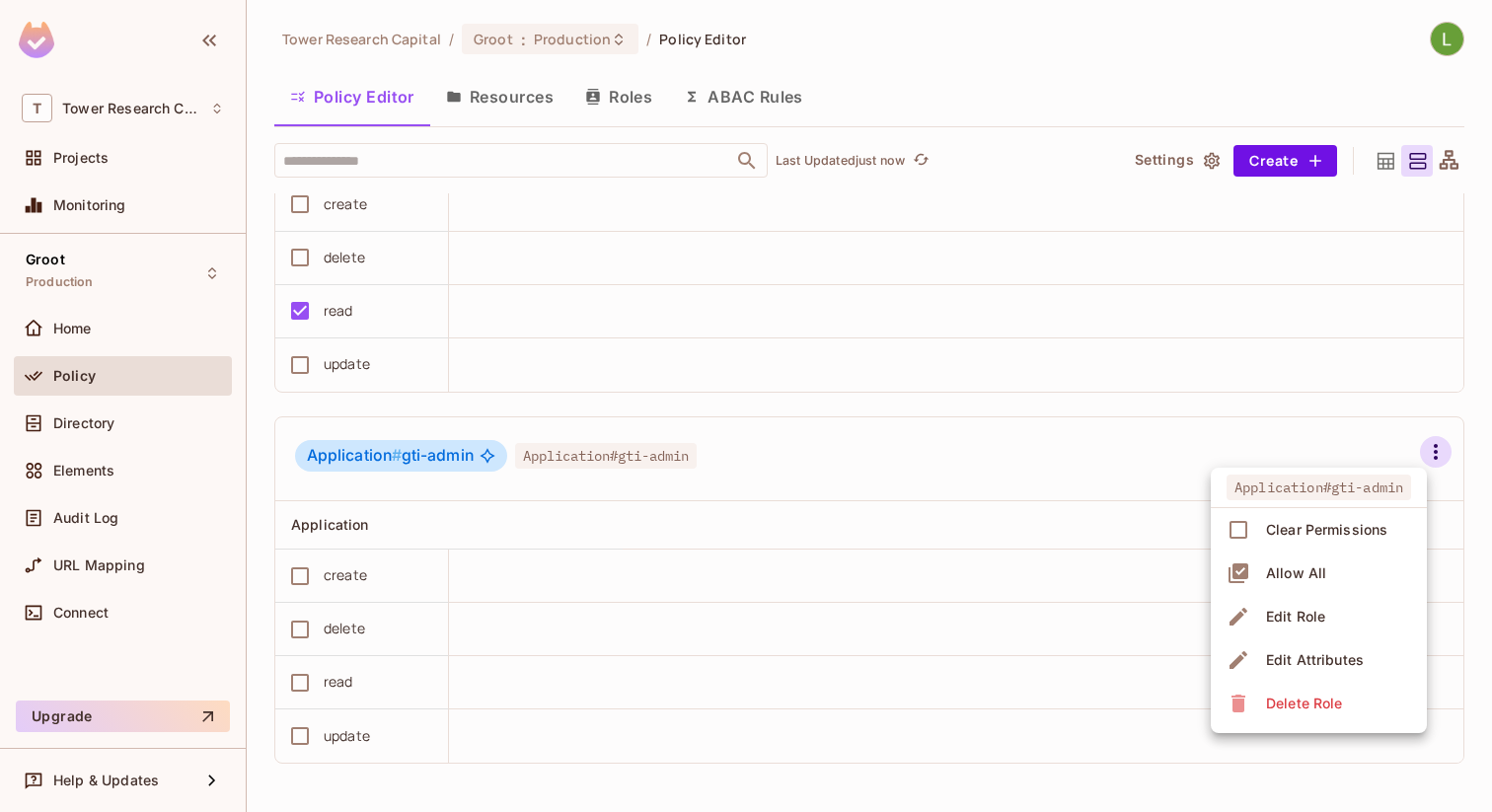
click at [1303, 702] on div "Delete Role" at bounding box center [1305, 703] width 76 height 20
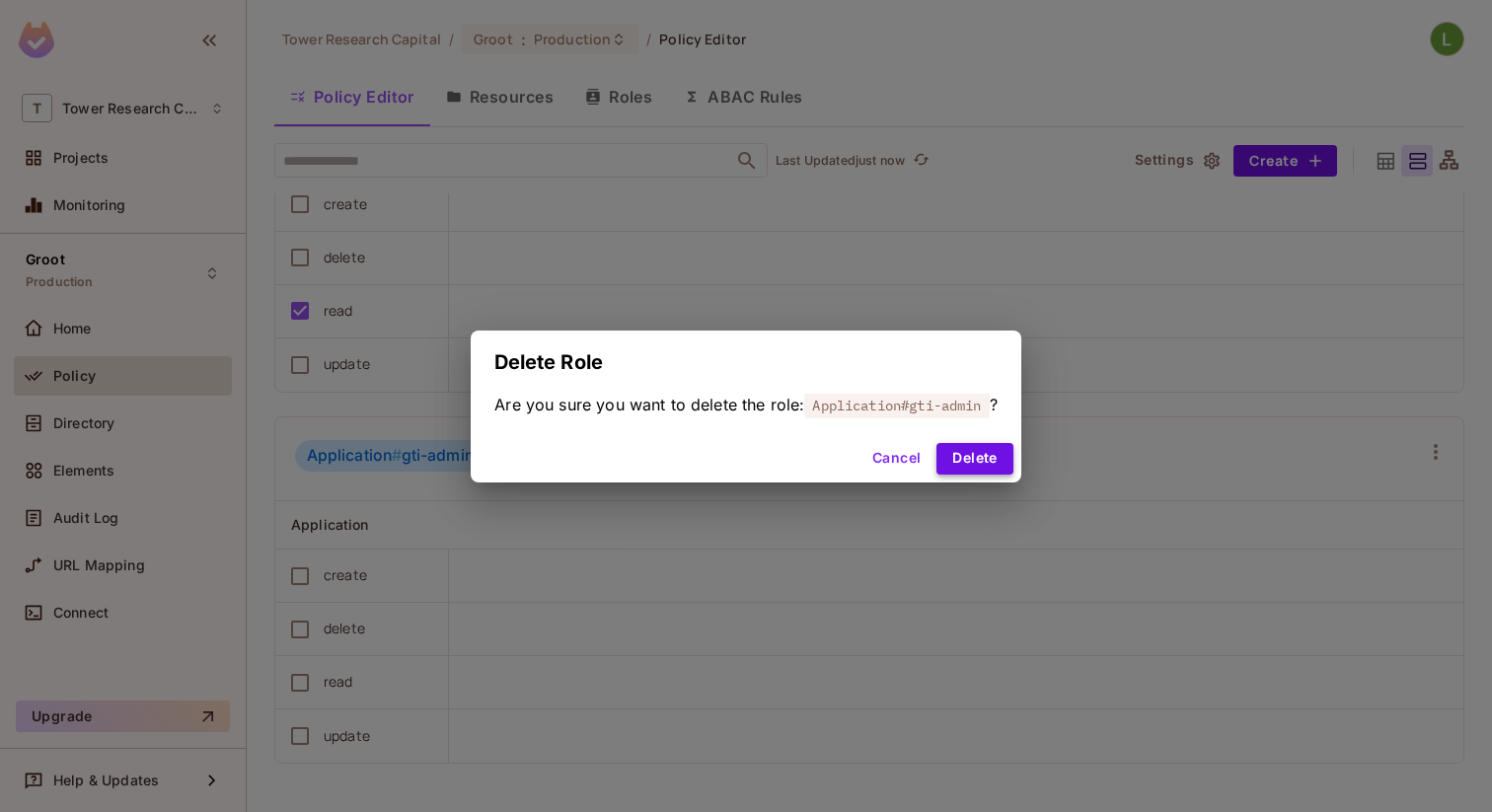
click at [999, 461] on button "Delete" at bounding box center [975, 459] width 76 height 32
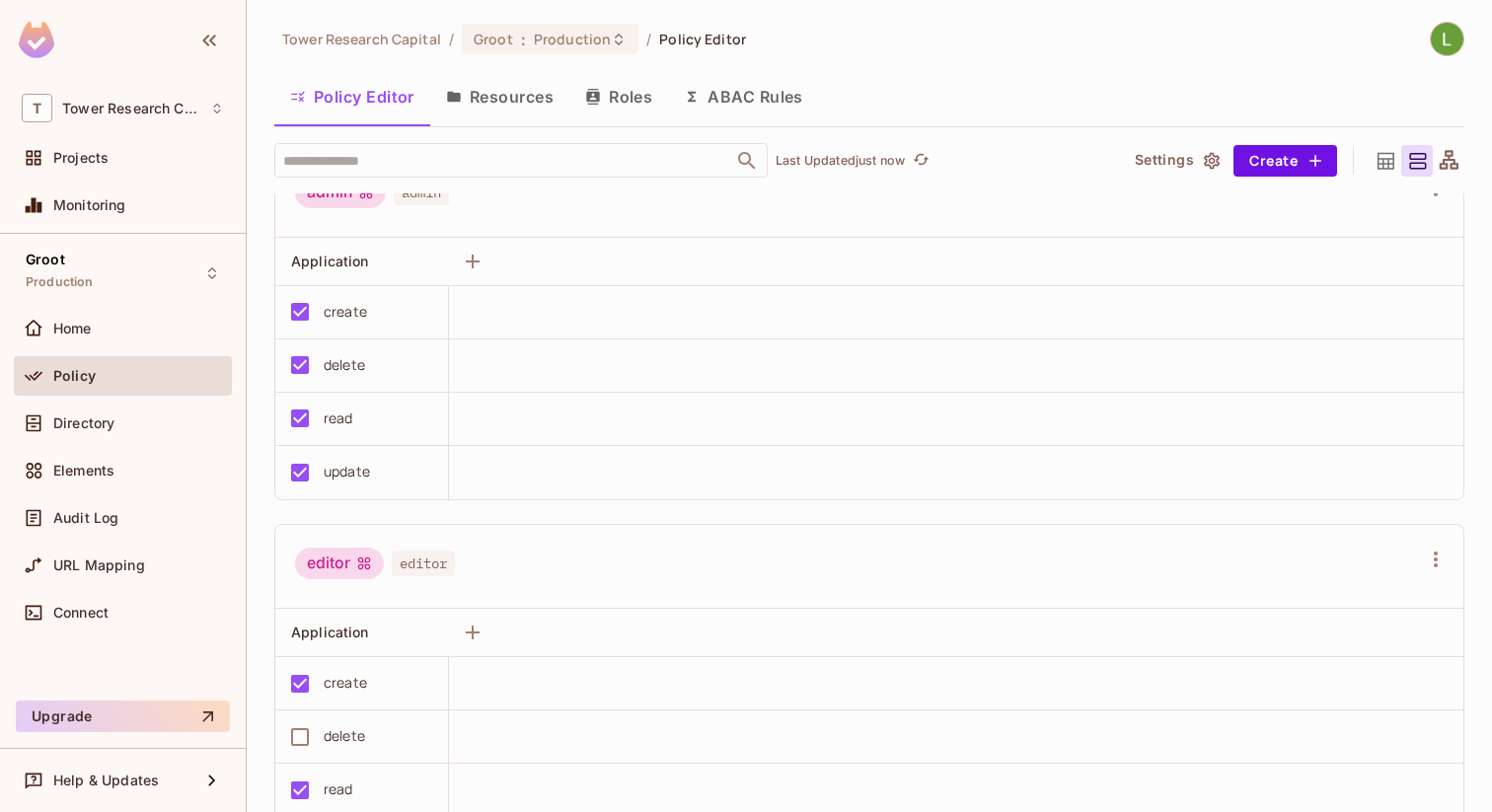
scroll to position [0, 0]
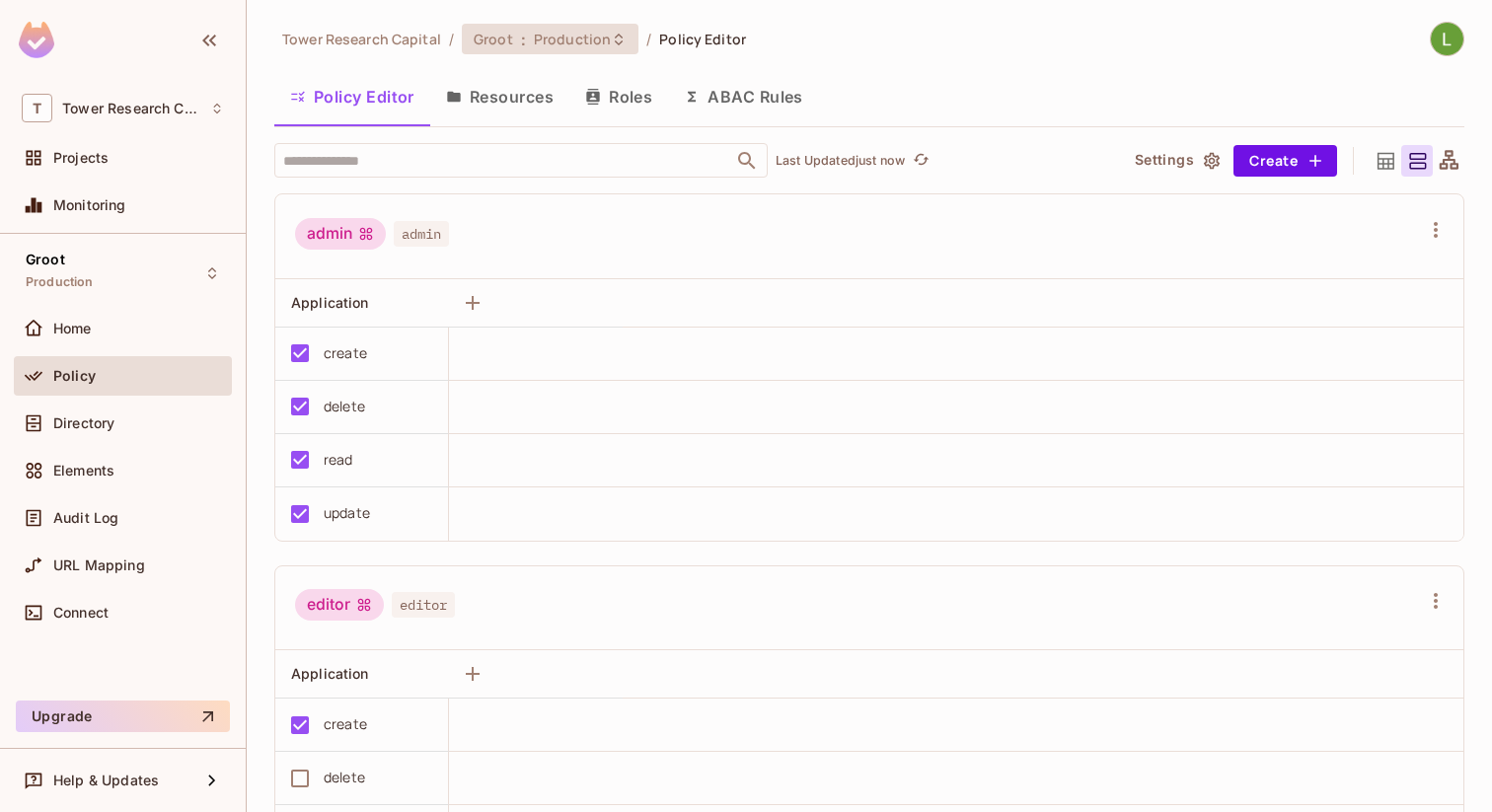
click at [547, 38] on span "Production" at bounding box center [572, 39] width 77 height 19
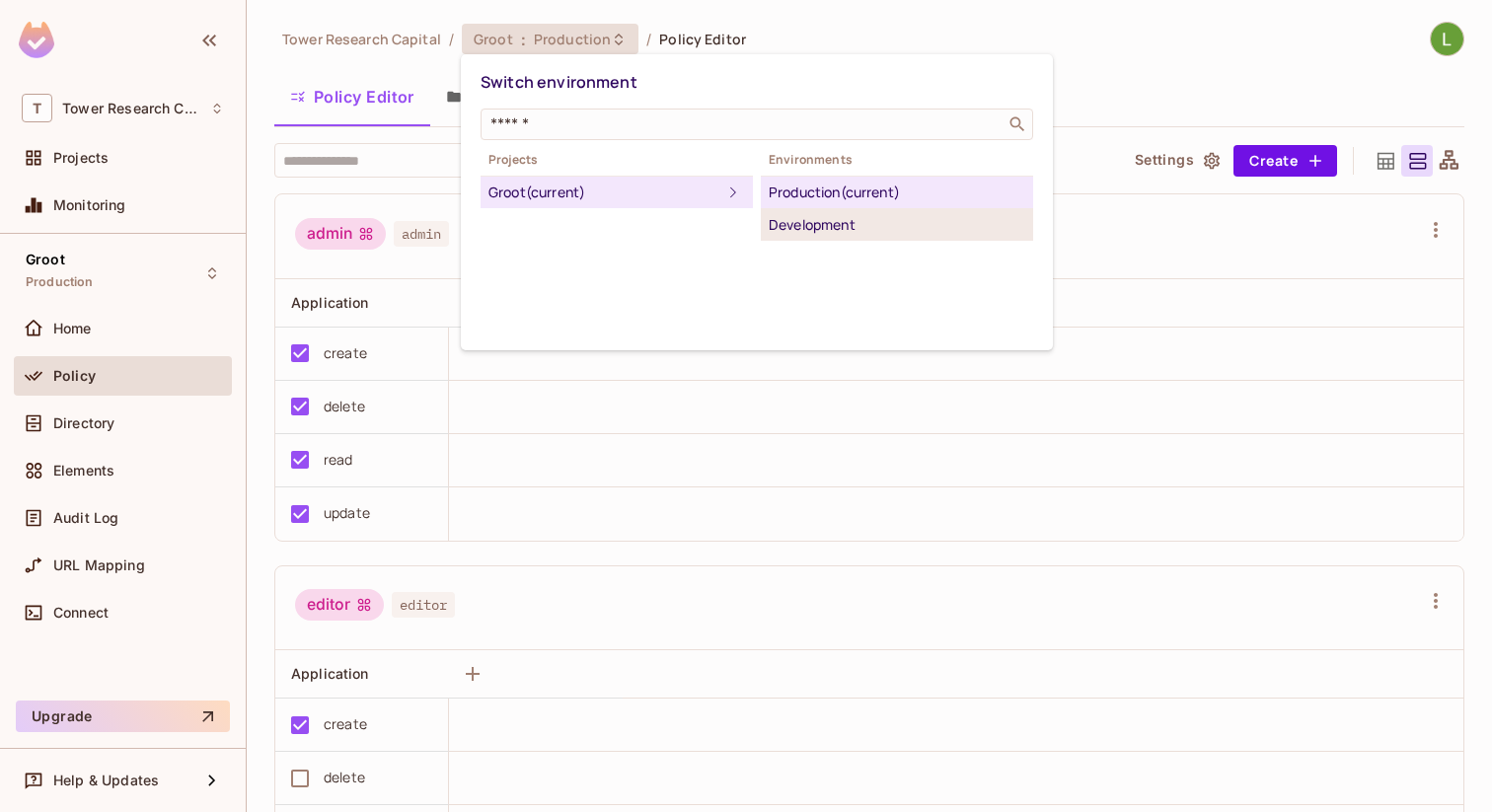
click at [785, 219] on div "Development" at bounding box center [896, 225] width 256 height 24
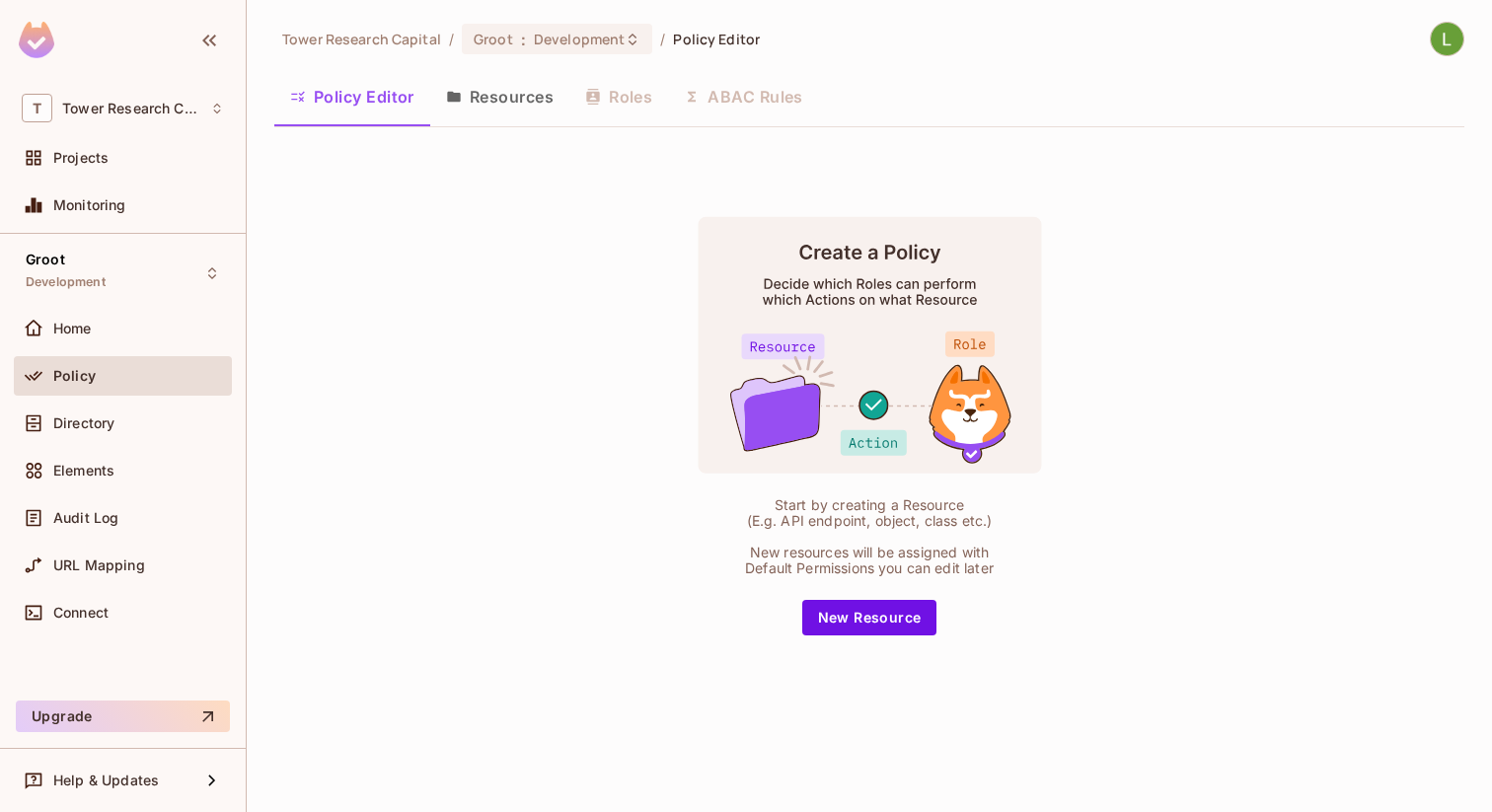
click at [630, 100] on div "Policy Editor Resources Roles ABAC Rules" at bounding box center [869, 97] width 1190 height 50
click at [498, 86] on button "Resources" at bounding box center [500, 97] width 140 height 50
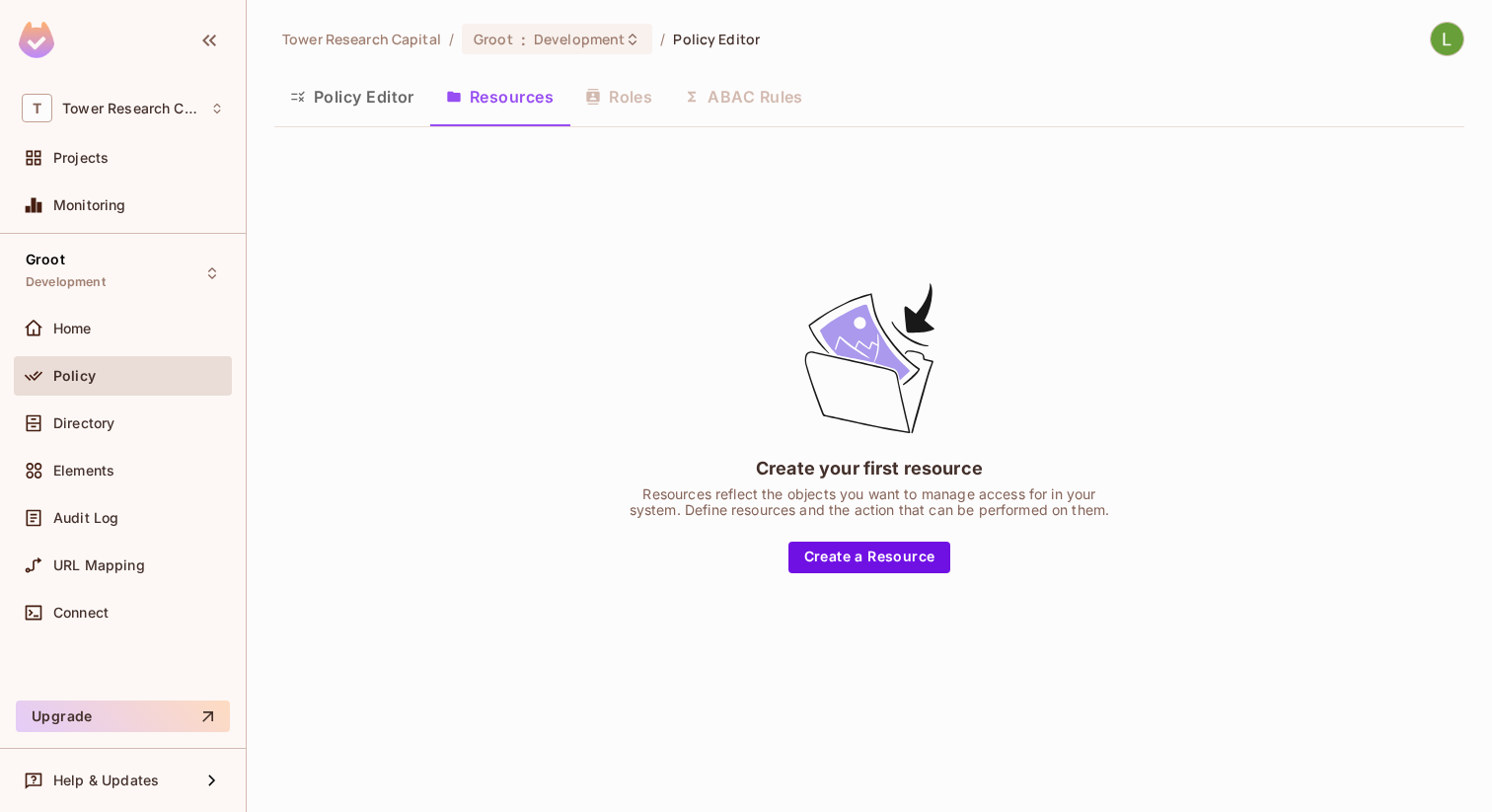
click at [360, 89] on button "Policy Editor" at bounding box center [352, 97] width 155 height 50
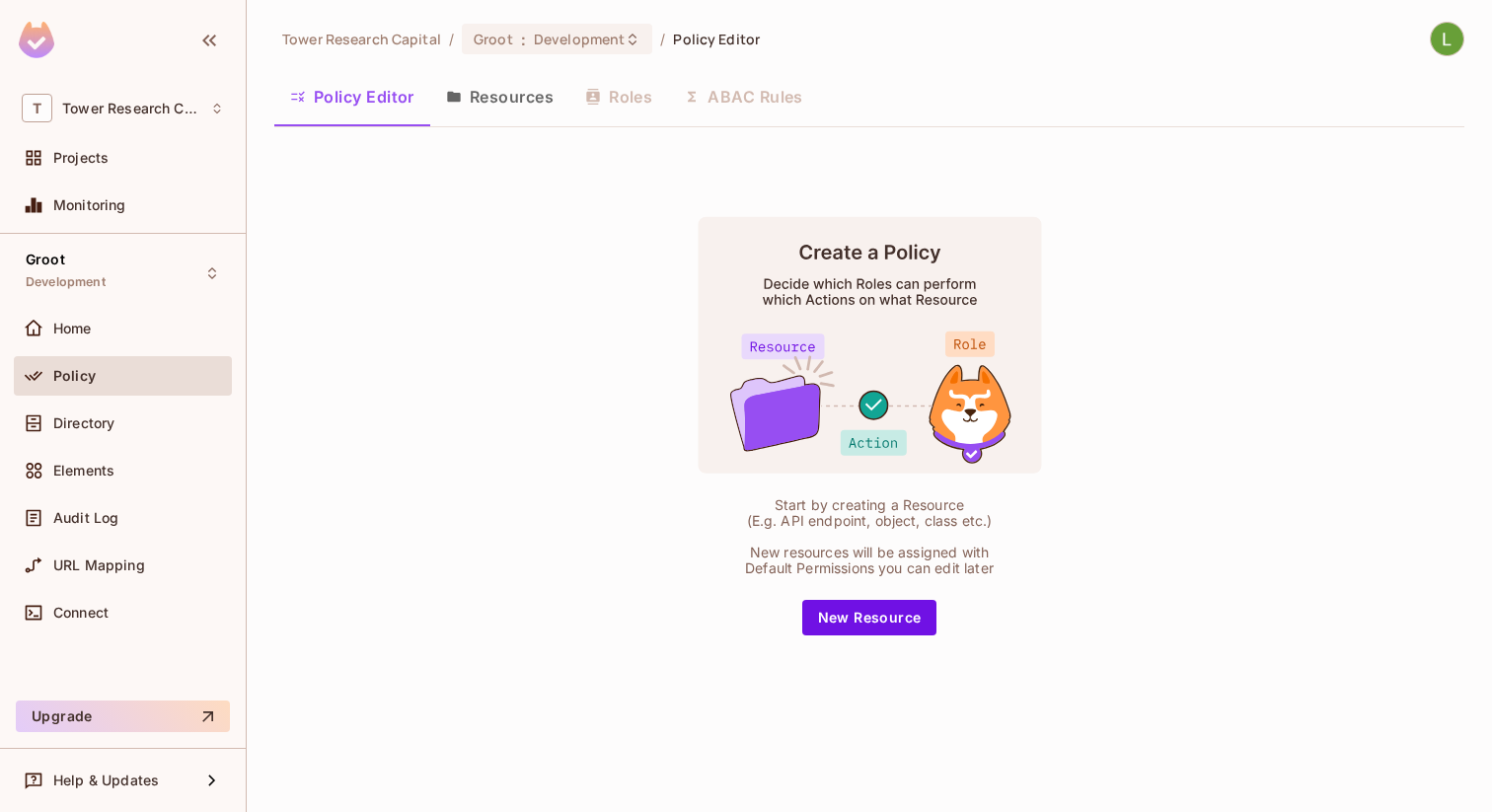
click at [449, 102] on icon "button" at bounding box center [454, 97] width 16 height 16
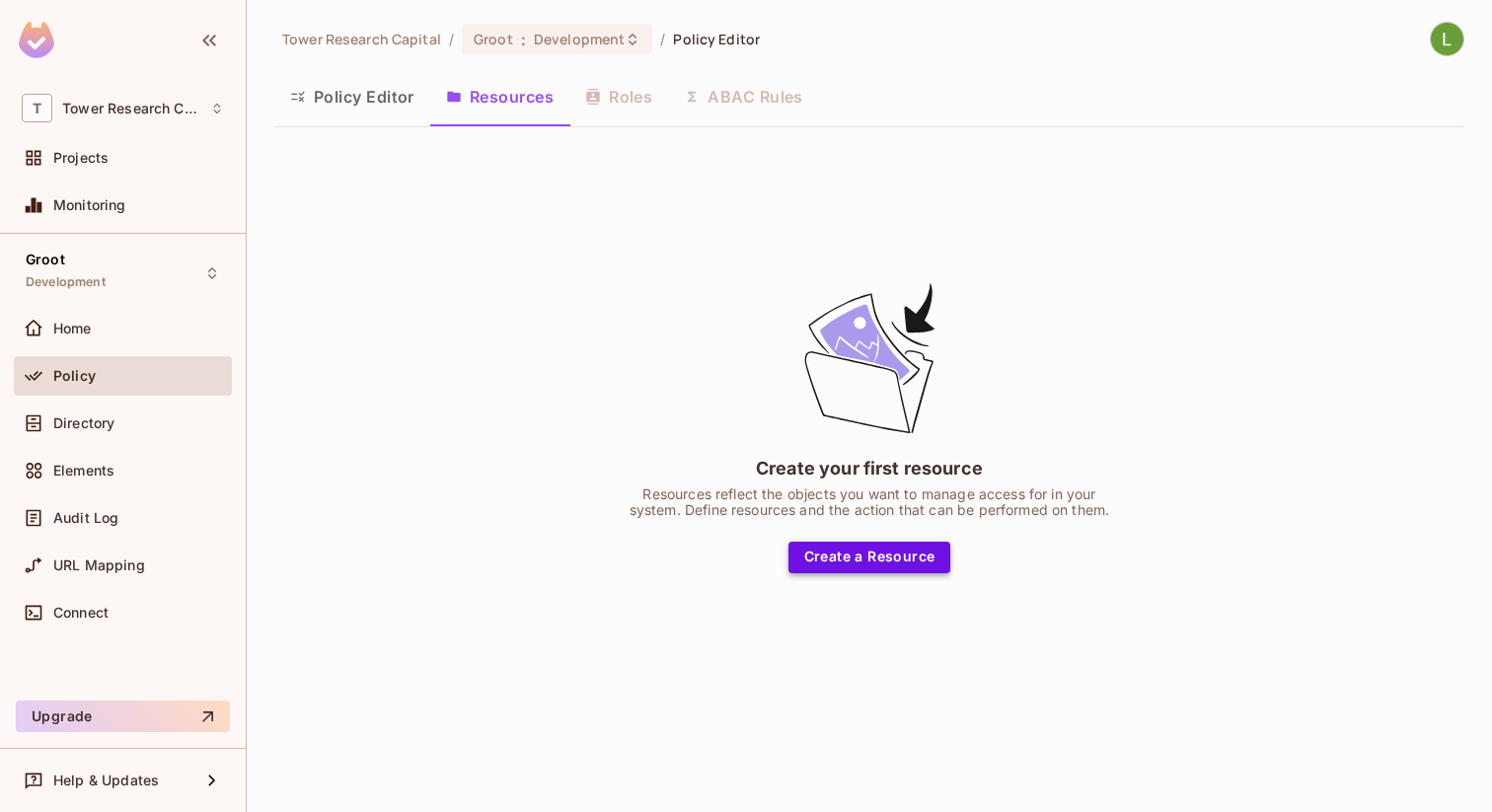
click at [873, 554] on button "Create a Resource" at bounding box center [869, 558] width 162 height 32
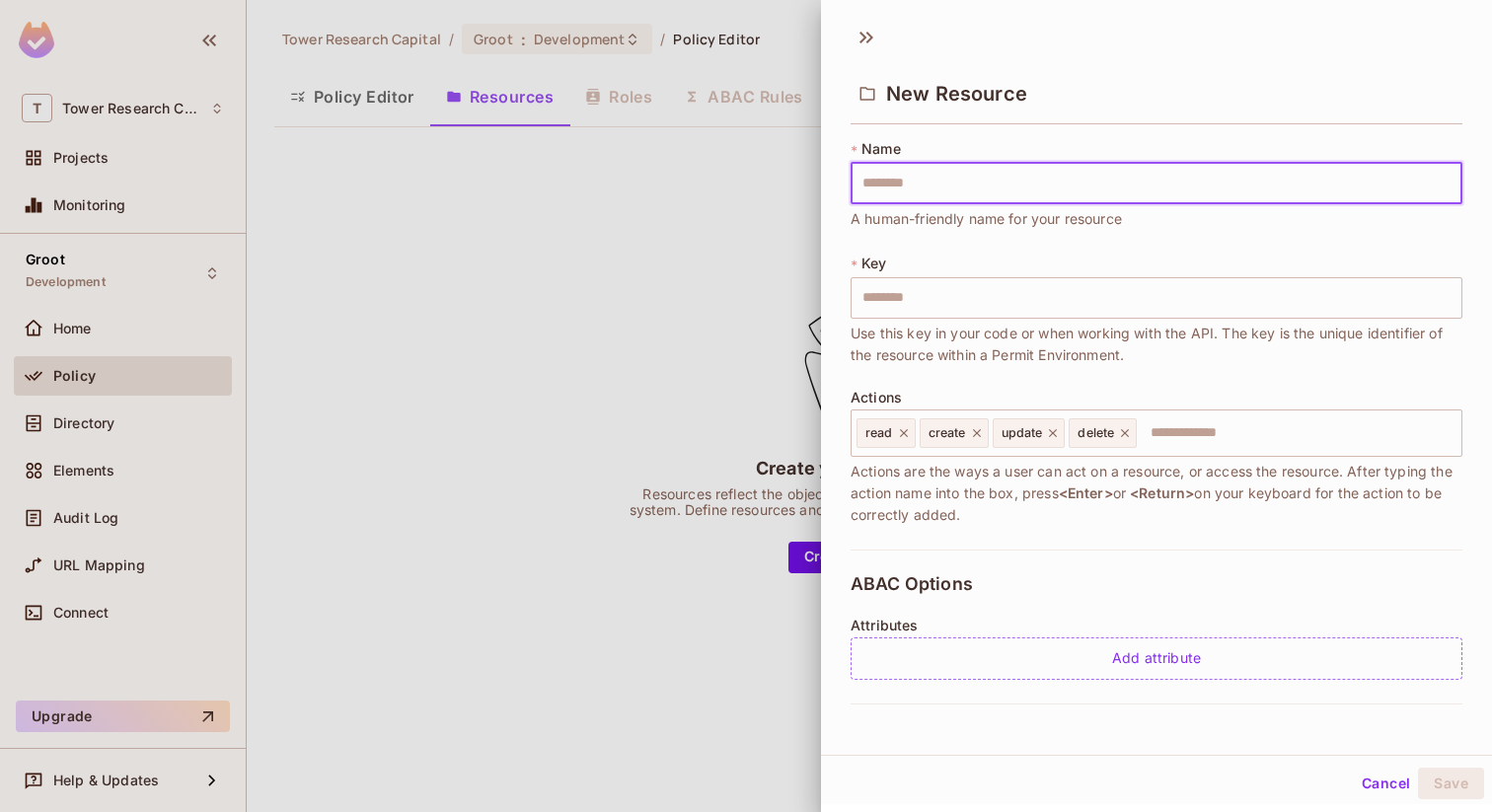
click at [732, 295] on div at bounding box center [746, 406] width 1492 height 812
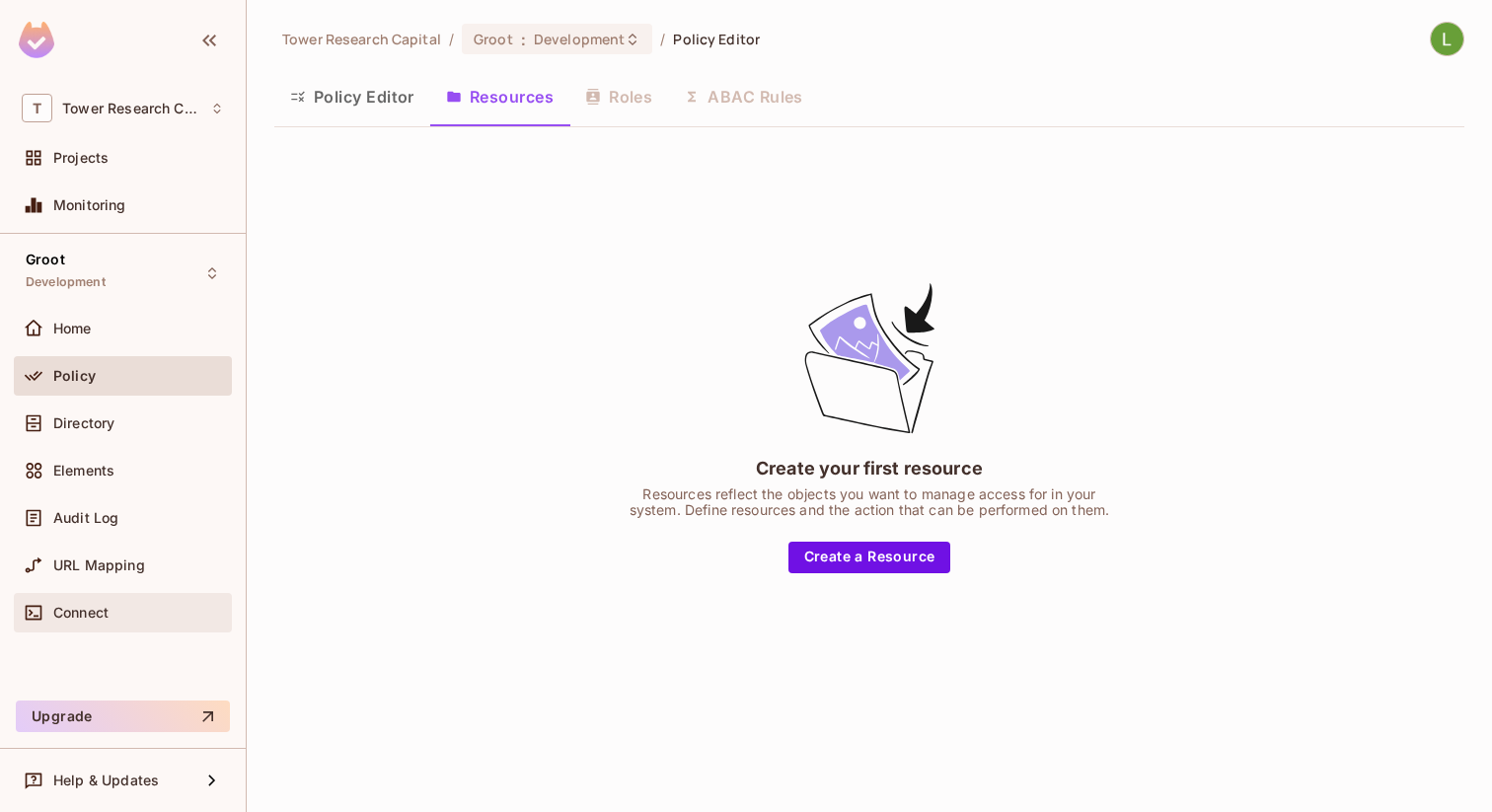
click at [87, 614] on span "Connect" at bounding box center [80, 613] width 55 height 16
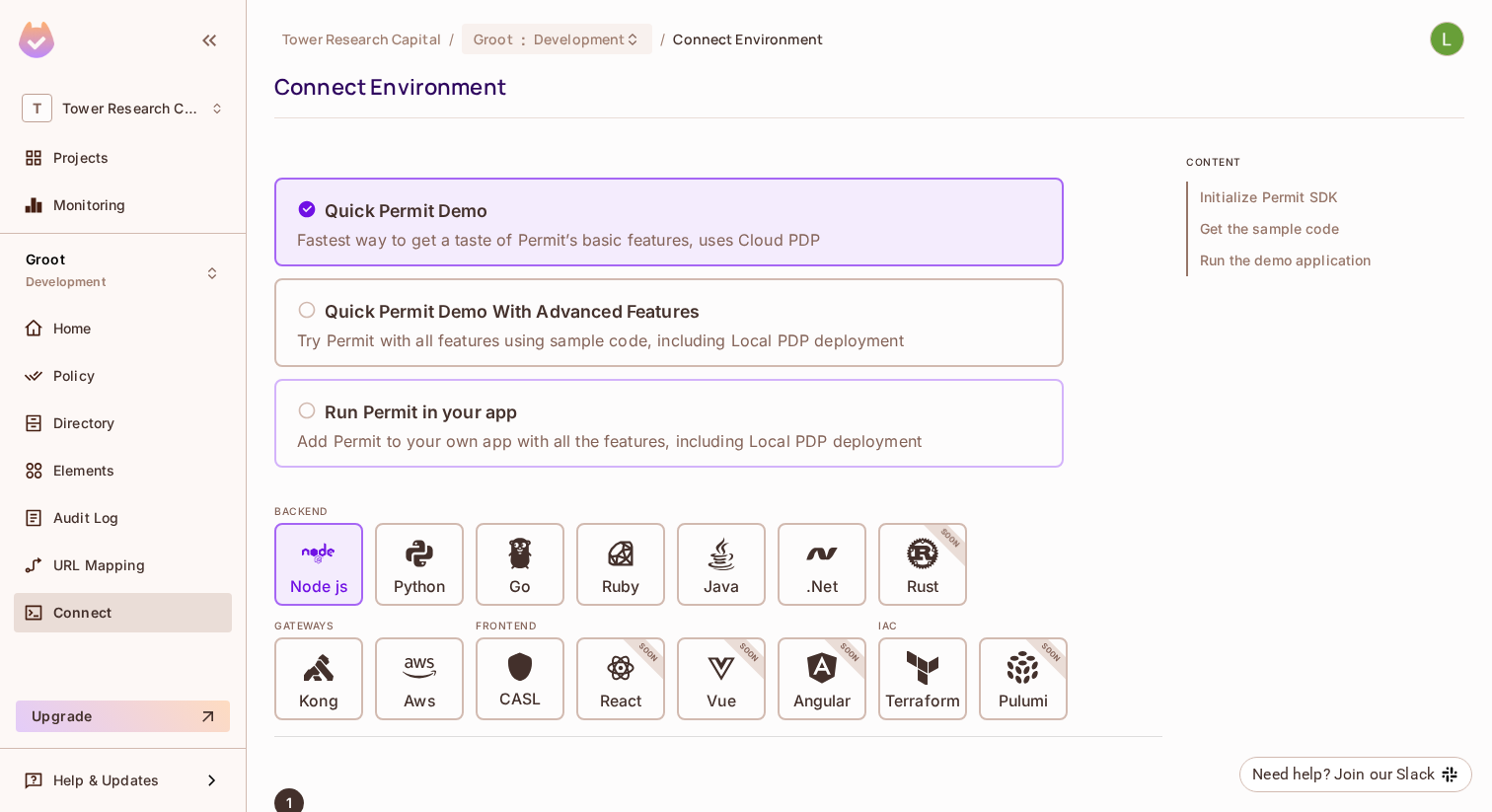
click at [378, 430] on p "Add Permit to your own app with all the features, including Local PDP deployment" at bounding box center [609, 441] width 625 height 22
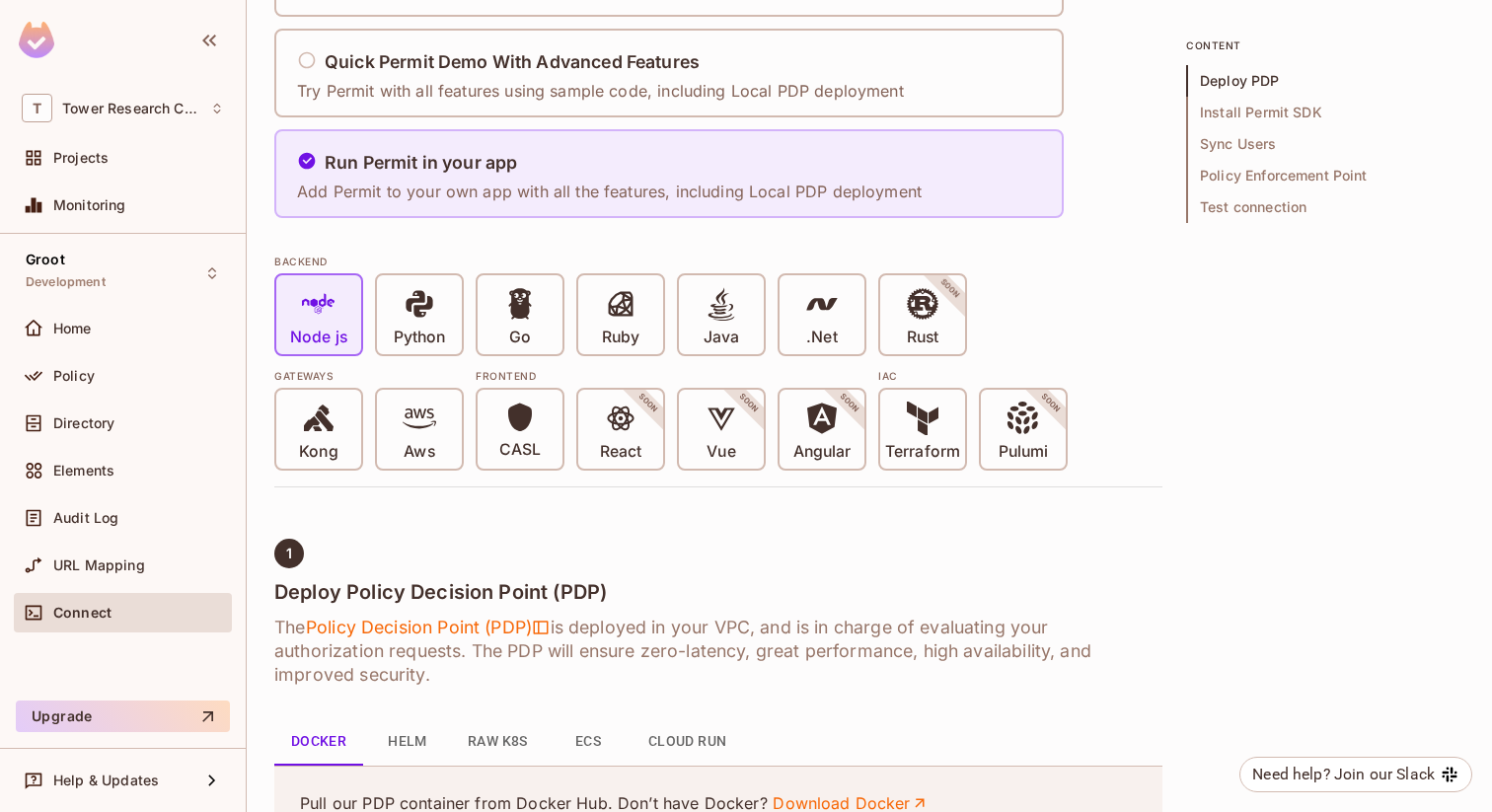
scroll to position [263, 0]
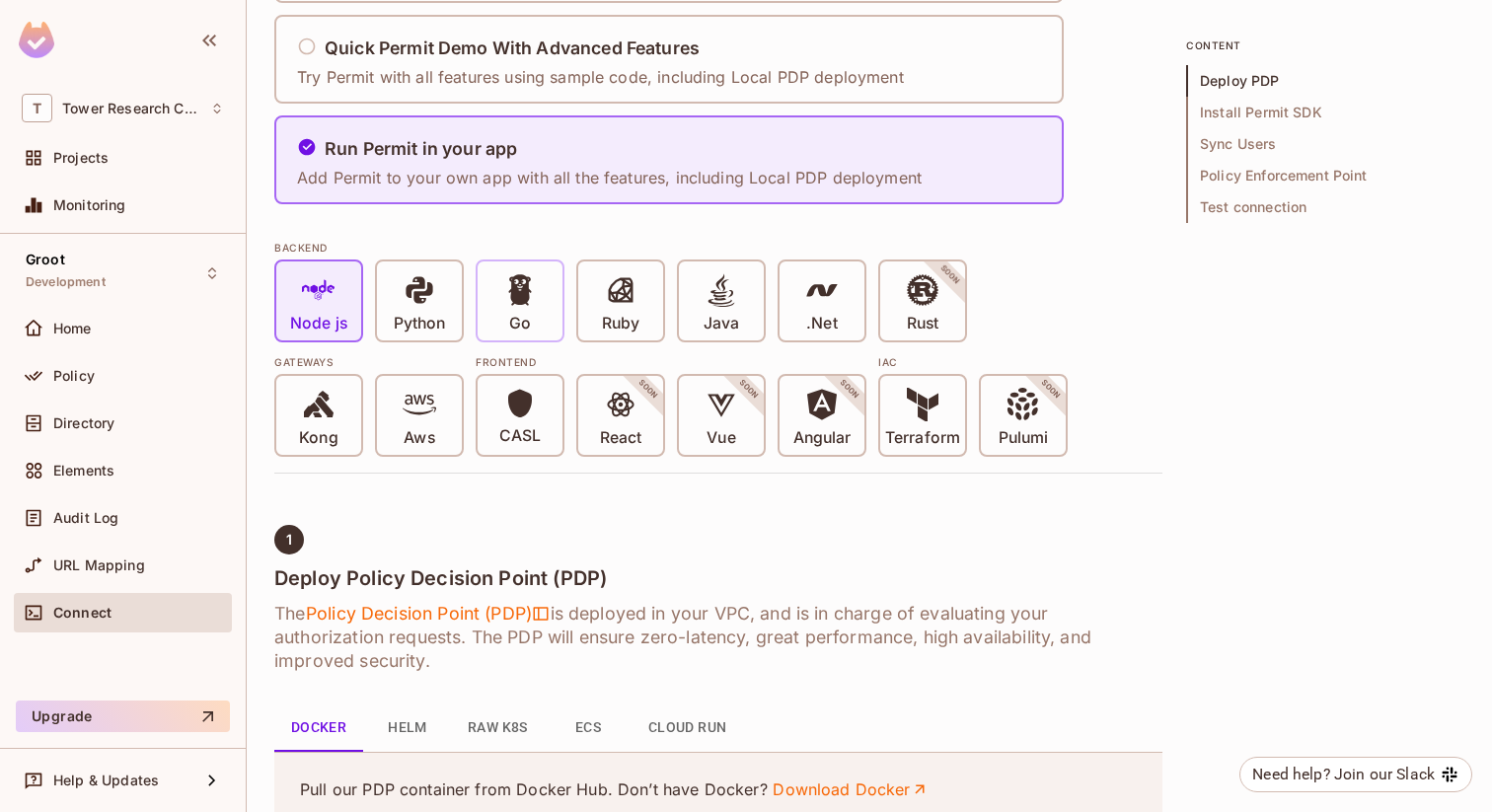
click at [520, 301] on icon at bounding box center [519, 289] width 23 height 31
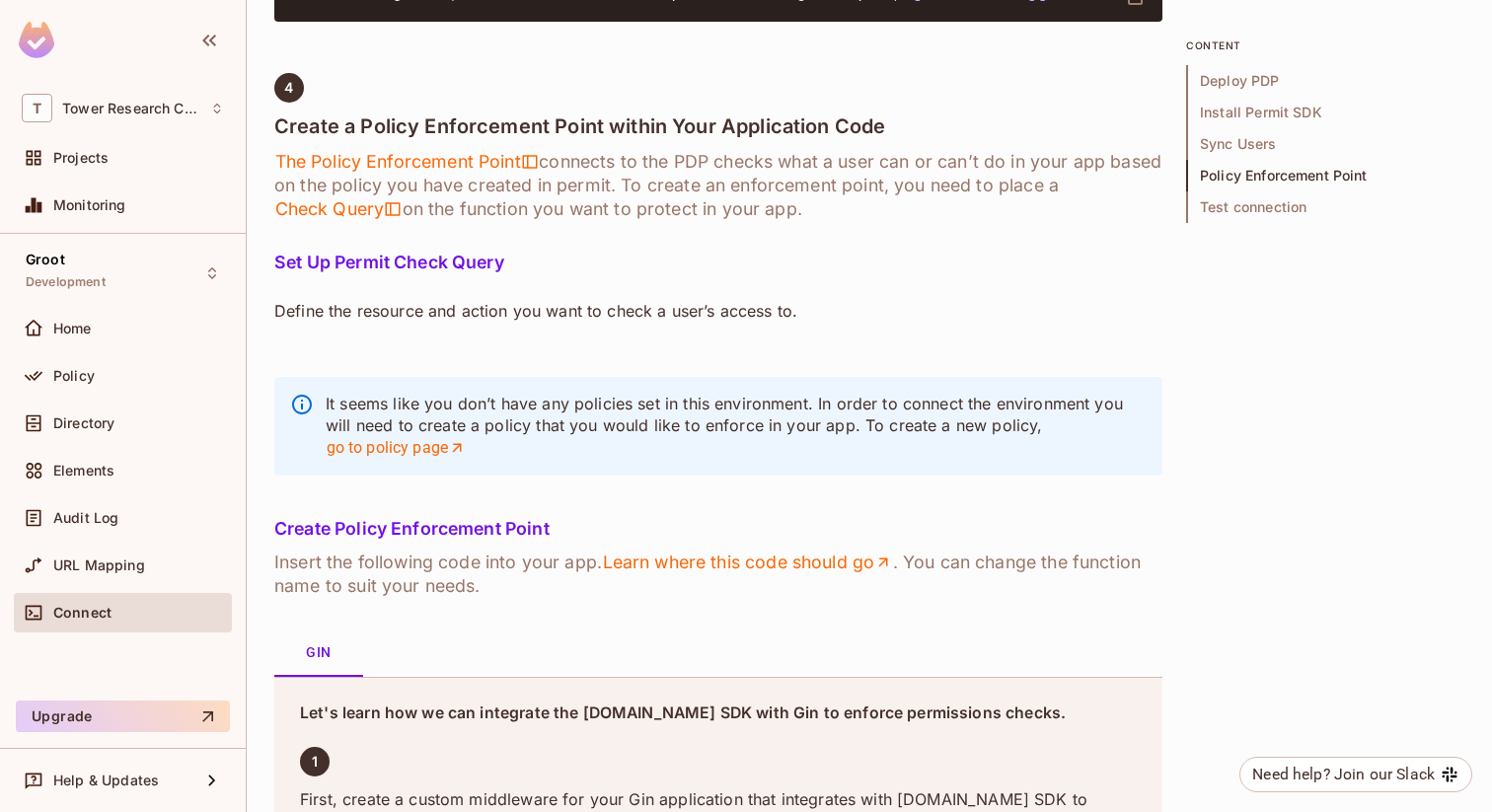
scroll to position [2508, 0]
click at [339, 220] on span "Check Query" at bounding box center [338, 208] width 129 height 24
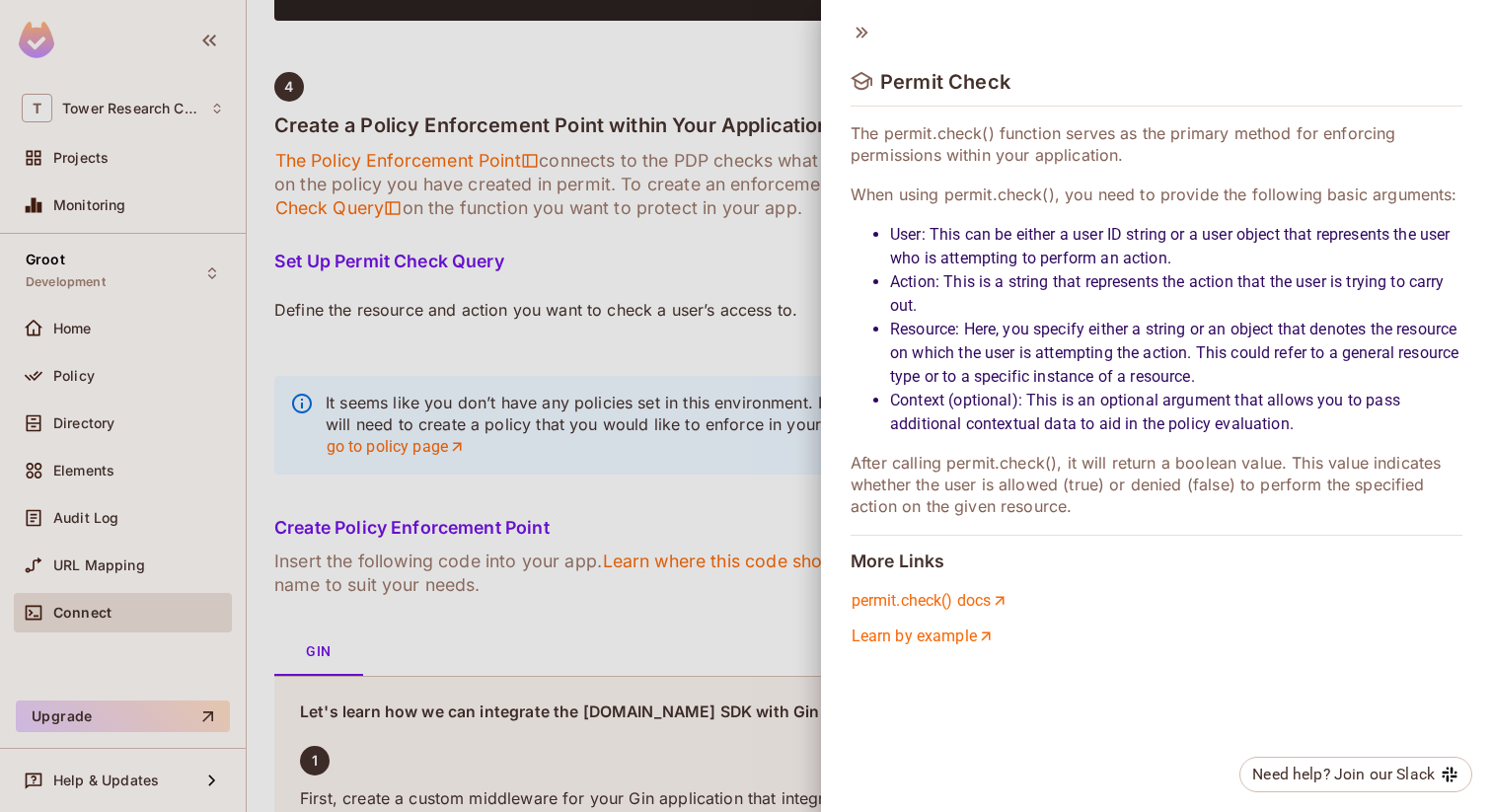
click at [710, 406] on div at bounding box center [746, 406] width 1492 height 812
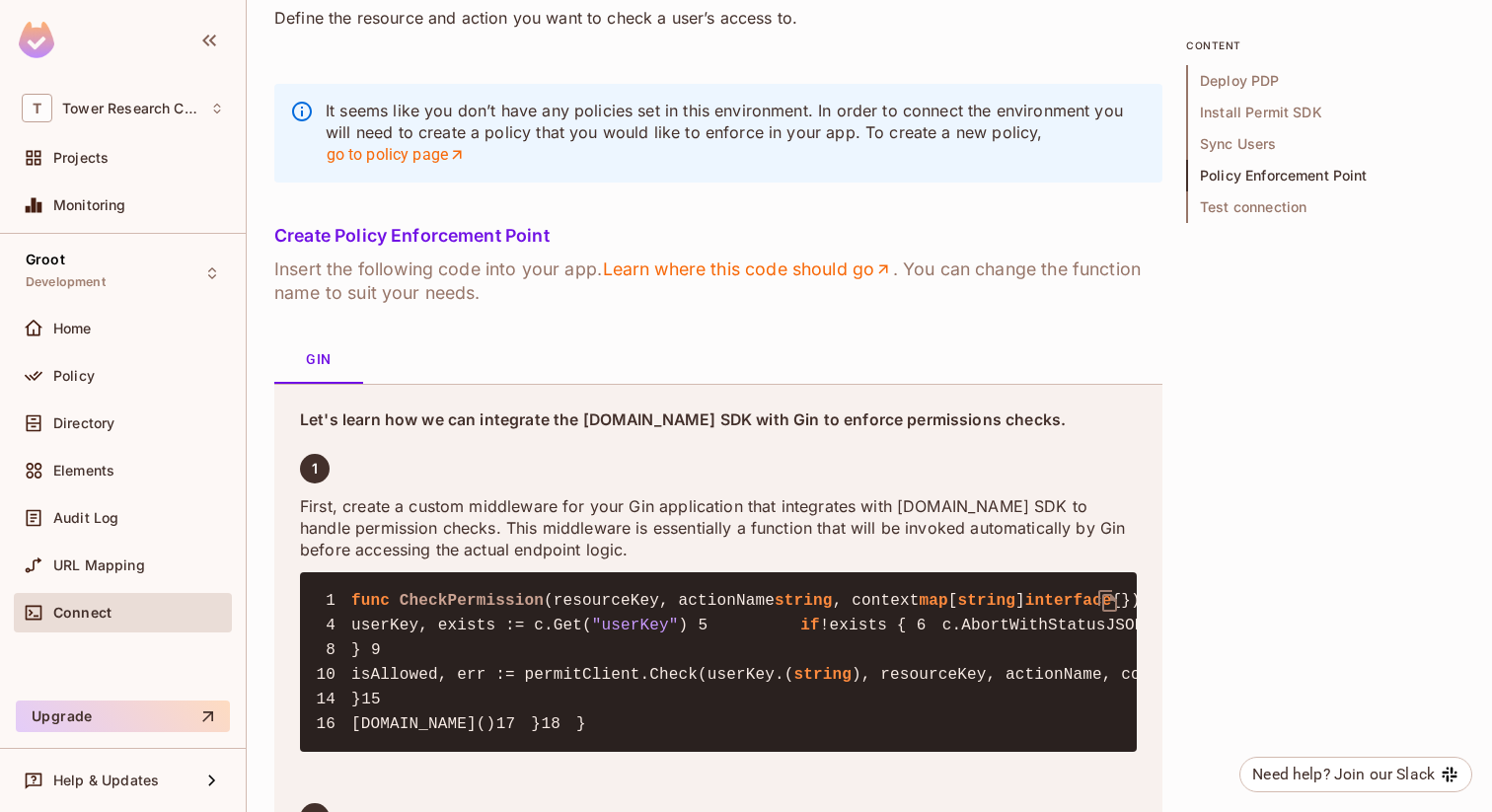
scroll to position [2800, 0]
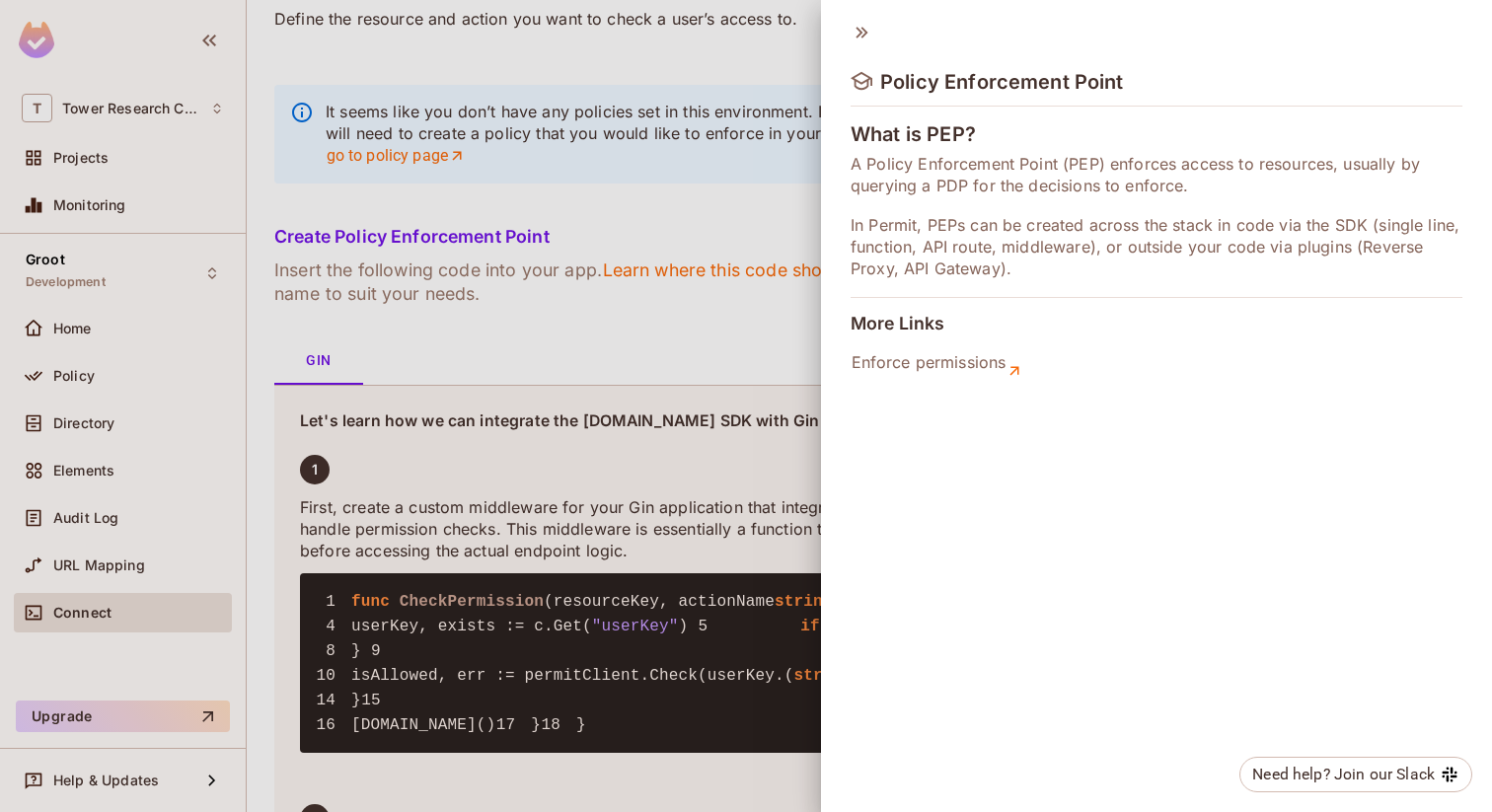
click at [551, 134] on div at bounding box center [746, 406] width 1492 height 812
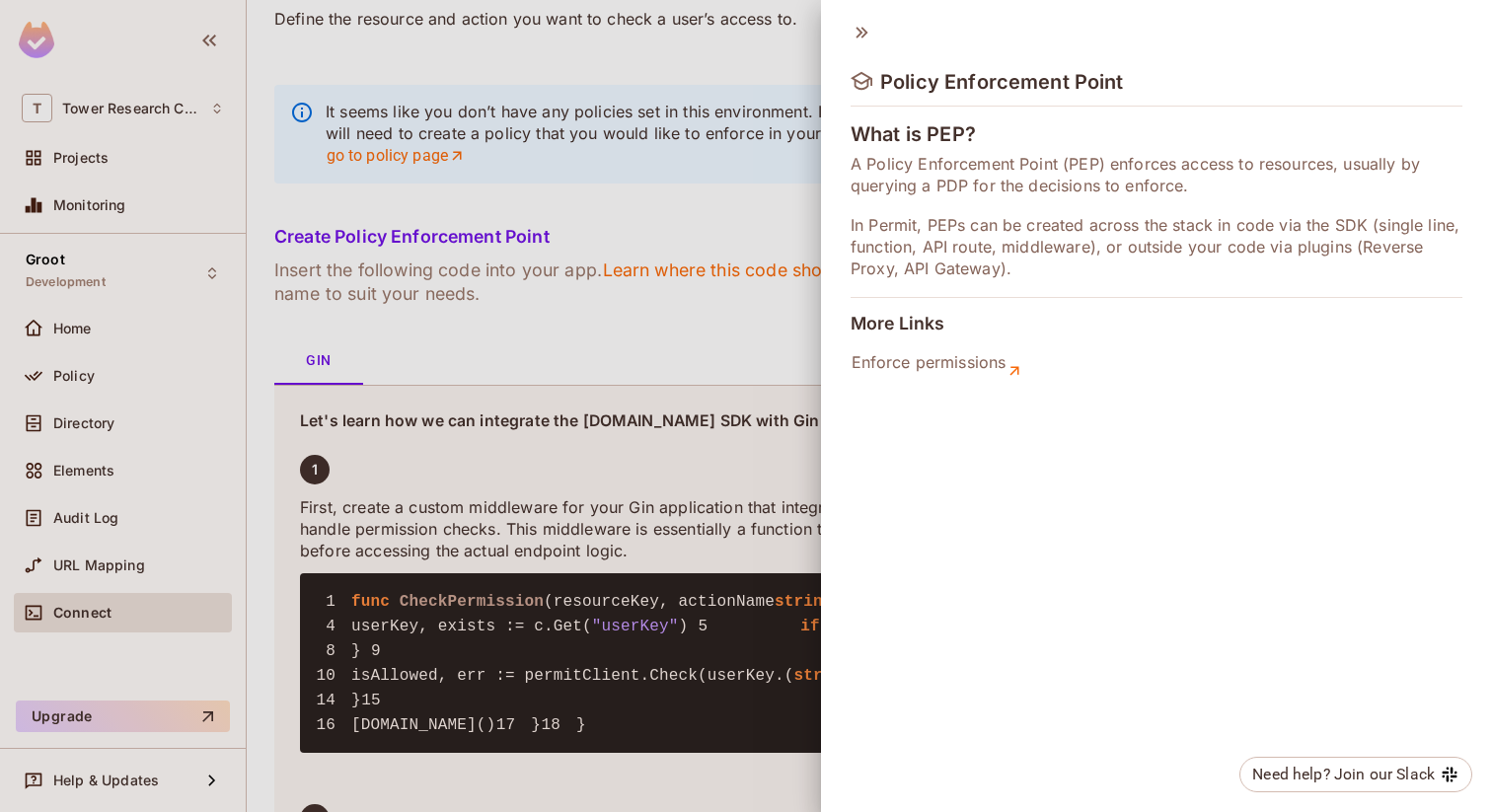
click at [620, 151] on div at bounding box center [746, 406] width 1492 height 812
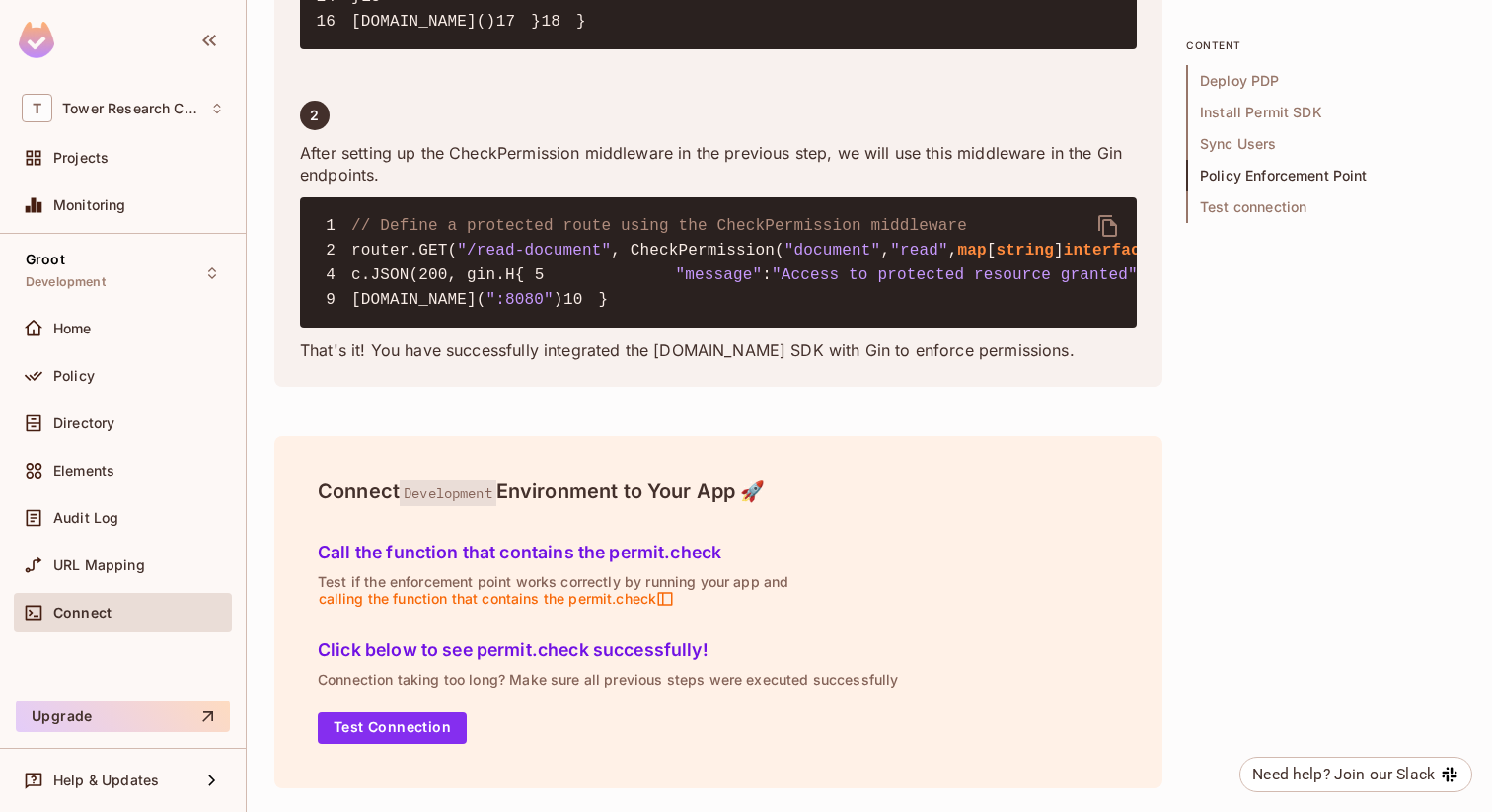
scroll to position [3571, 0]
